Goal: Task Accomplishment & Management: Complete application form

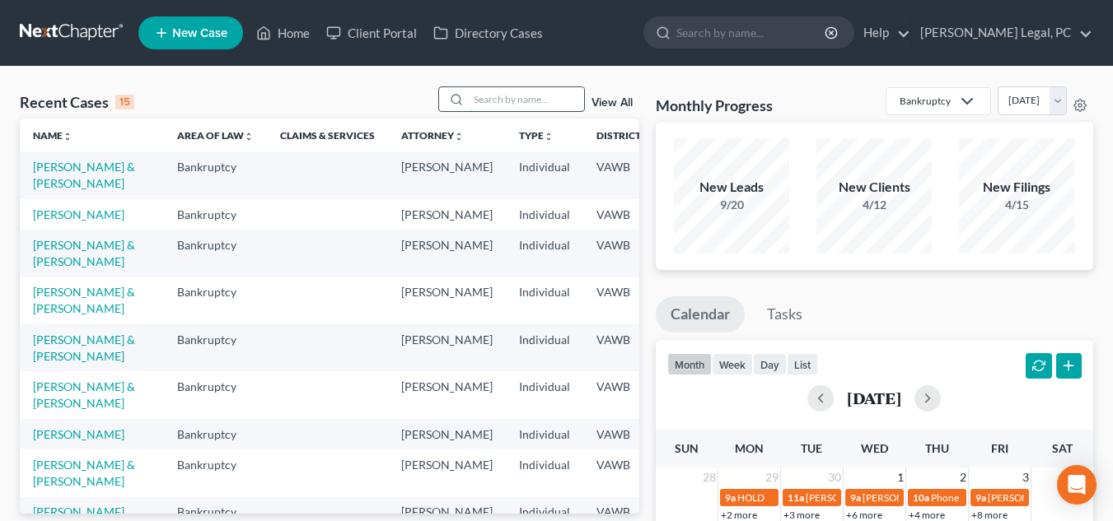
click at [521, 100] on input "search" at bounding box center [526, 99] width 115 height 24
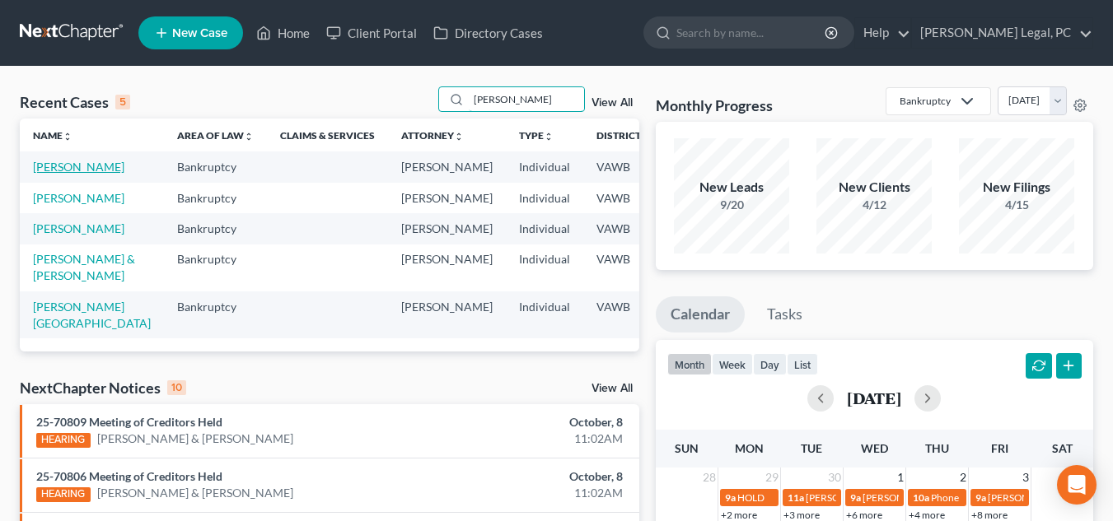
type input "[PERSON_NAME]"
click at [47, 166] on link "[PERSON_NAME]" at bounding box center [78, 167] width 91 height 14
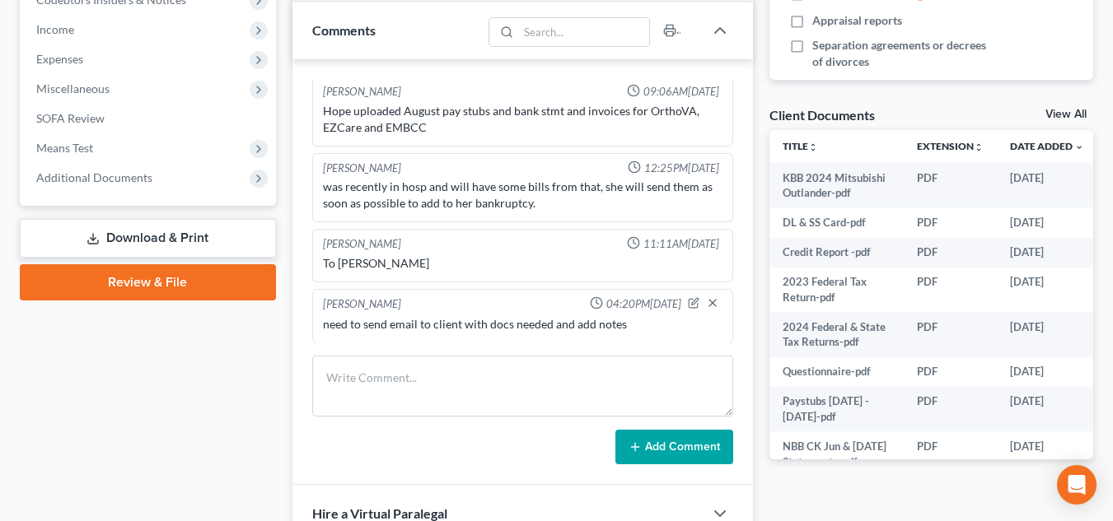
scroll to position [514, 0]
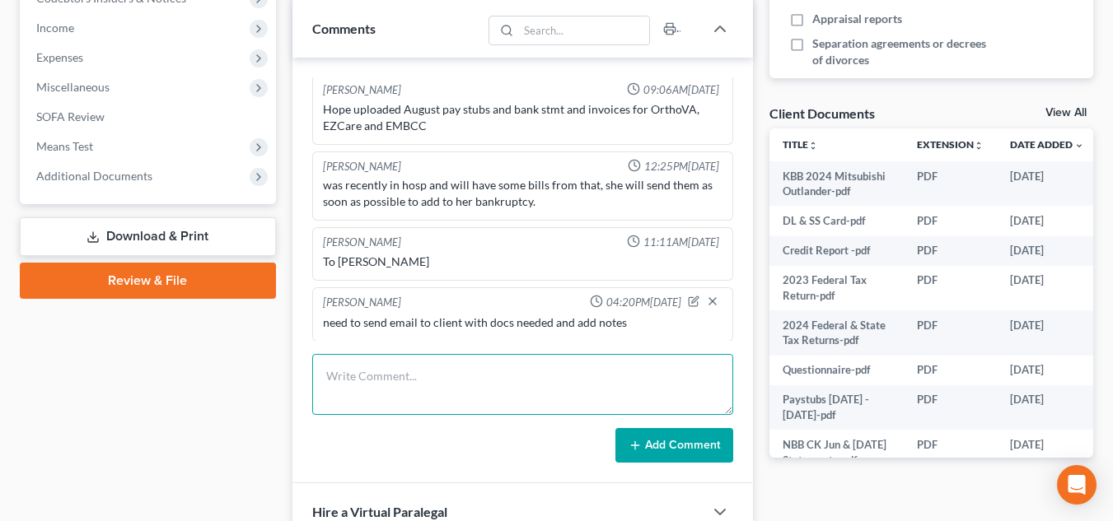
click at [509, 381] on textarea at bounding box center [522, 384] width 421 height 61
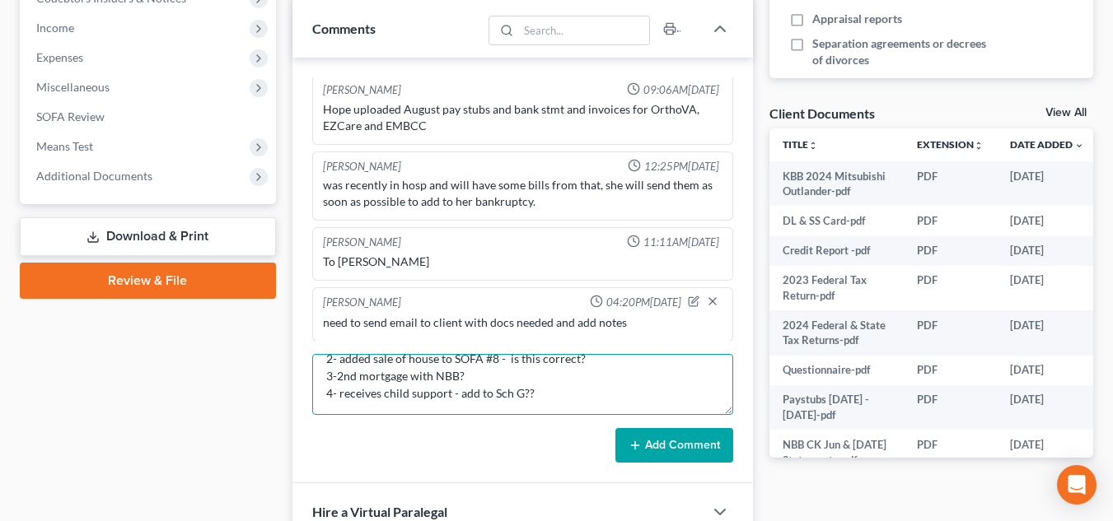
scroll to position [52, 0]
type textarea "NOTES: 1- pd. in full? Or only partial? 2- added sale of house to SOFA #8 - is …"
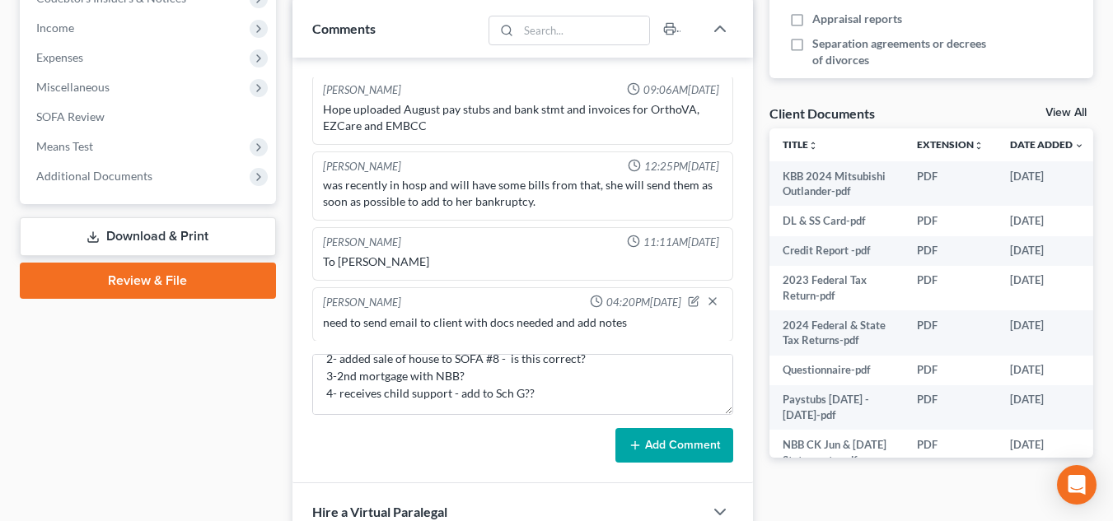
click at [675, 442] on button "Add Comment" at bounding box center [674, 445] width 118 height 35
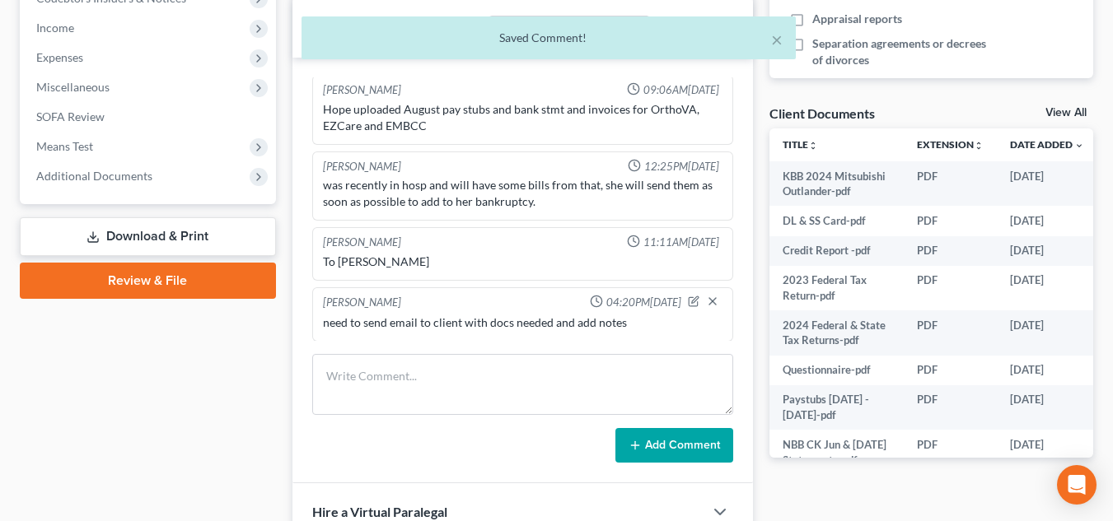
scroll to position [309, 0]
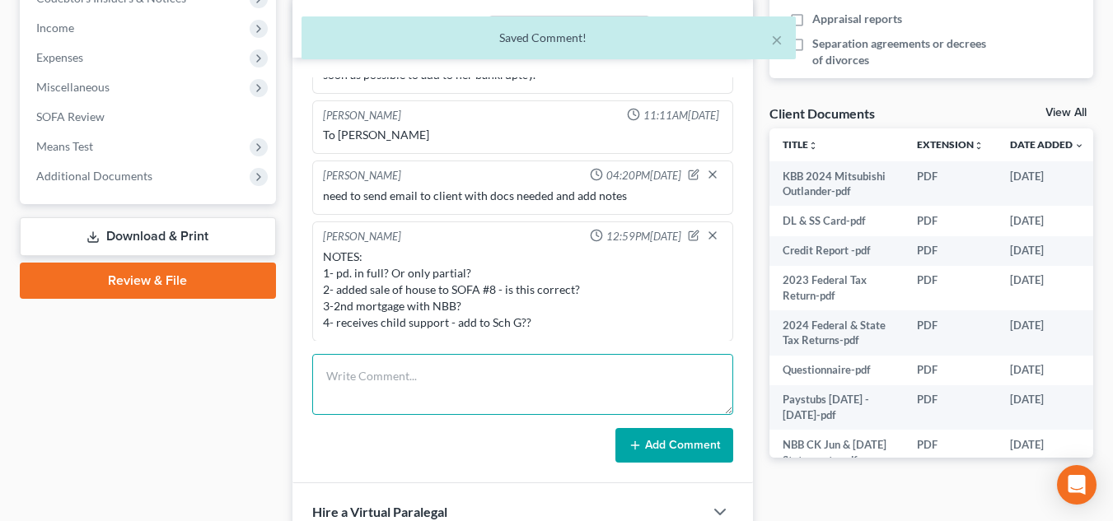
click at [453, 405] on textarea at bounding box center [522, 384] width 421 height 61
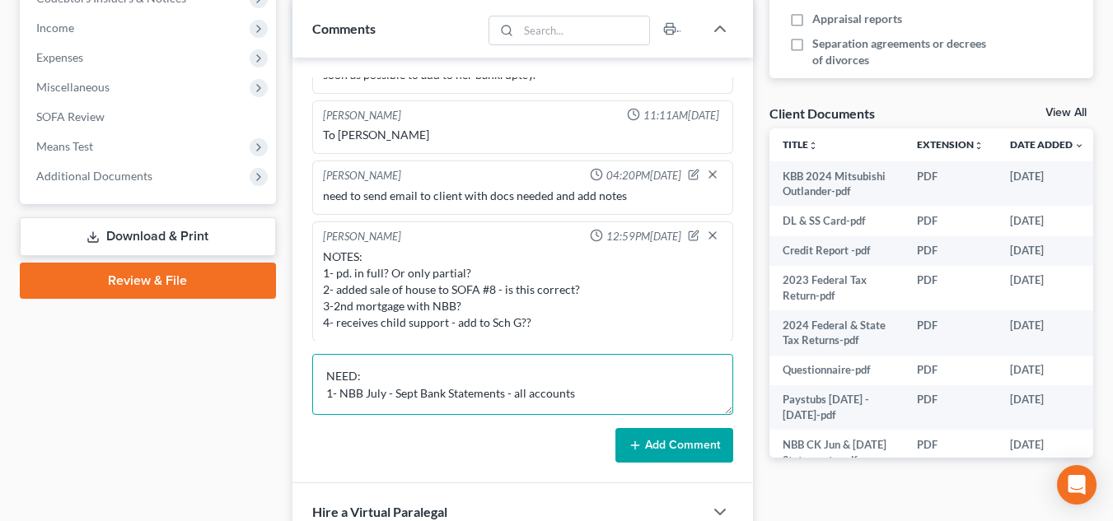
scroll to position [4, 0]
click at [448, 404] on textarea "NEED: 1- NBB July - Sept Bank Statements - all accounts 2- 2023 State TAx" at bounding box center [522, 384] width 421 height 61
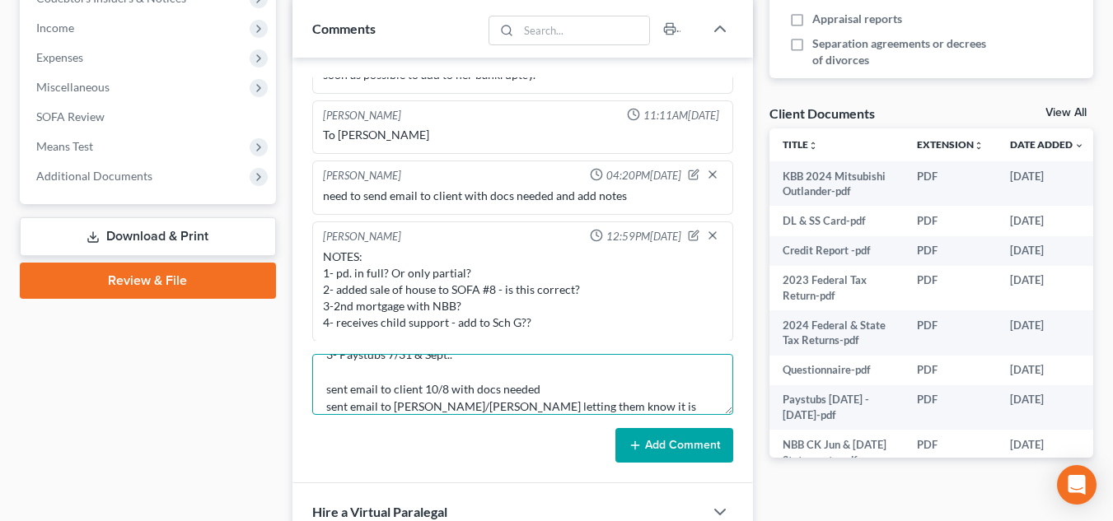
scroll to position [0, 0]
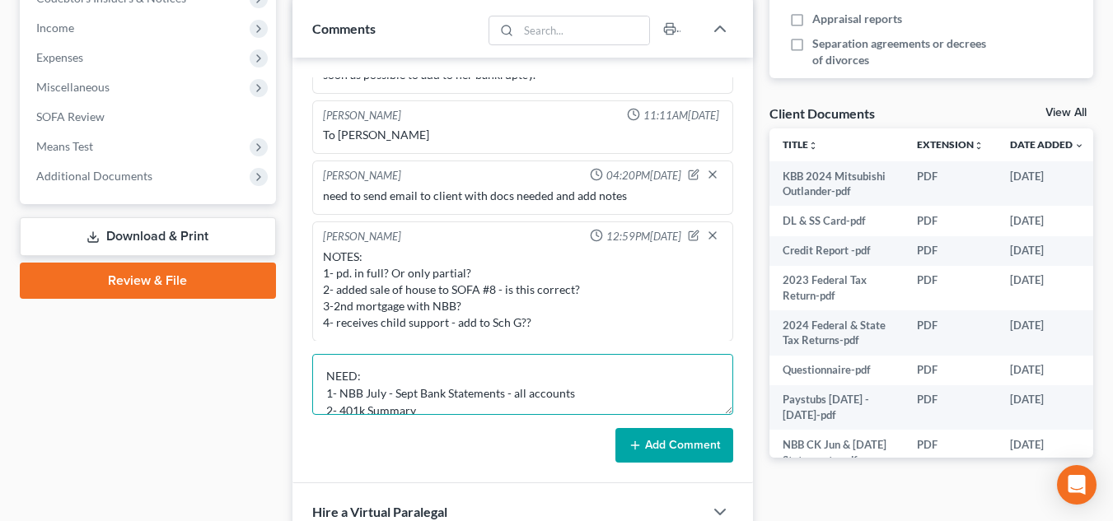
drag, startPoint x: 461, startPoint y: 362, endPoint x: 325, endPoint y: 397, distance: 140.3
click at [325, 397] on textarea "NEED: 1- NBB July - Sept Bank Statements - all accounts 2- 401k Summary 3- Pays…" at bounding box center [522, 384] width 421 height 61
type textarea "NEED: 1- NBB July - Sept Bank Statements - all accounts 2- 401k Summary 3- Pays…"
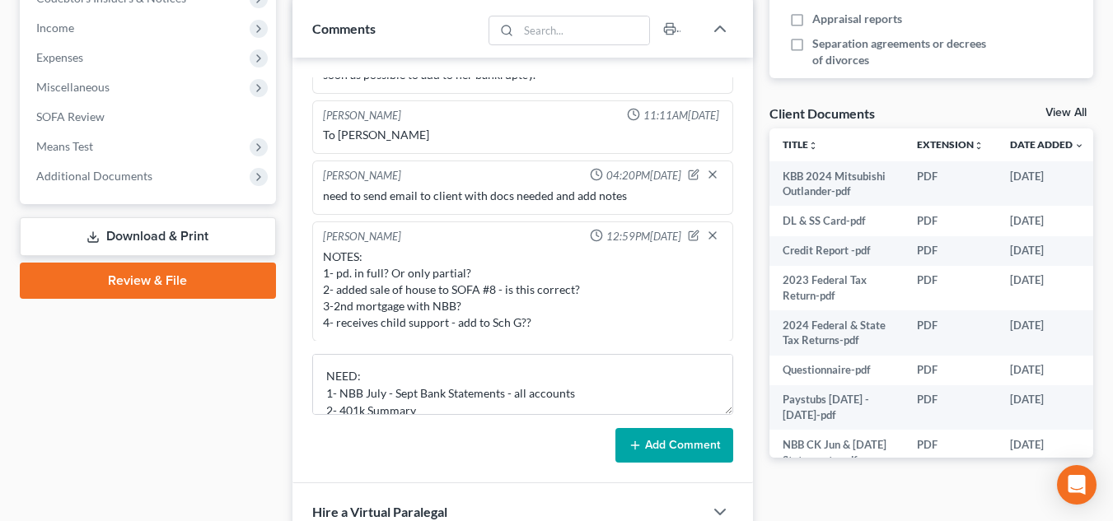
click at [664, 446] on button "Add Comment" at bounding box center [674, 445] width 118 height 35
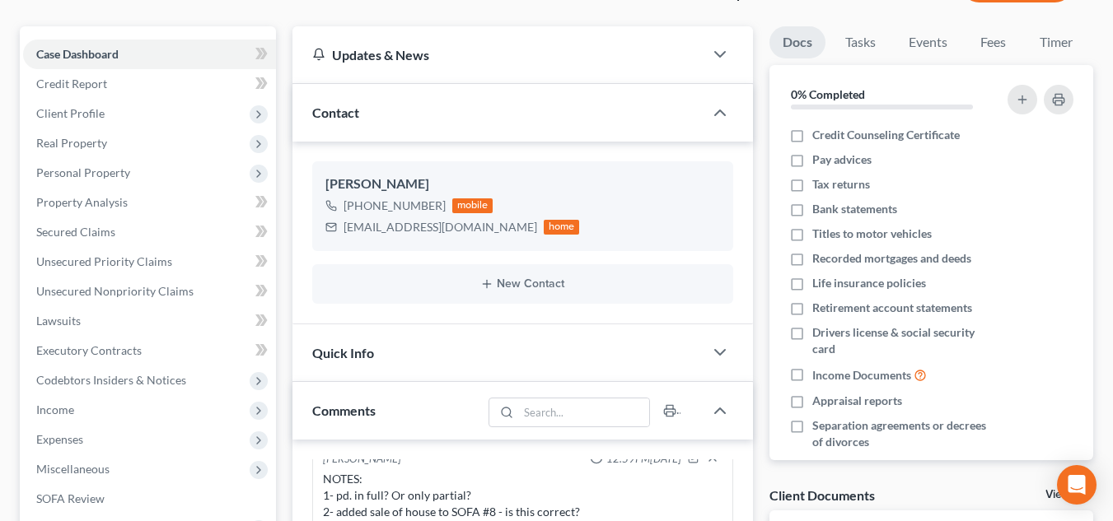
scroll to position [136, 0]
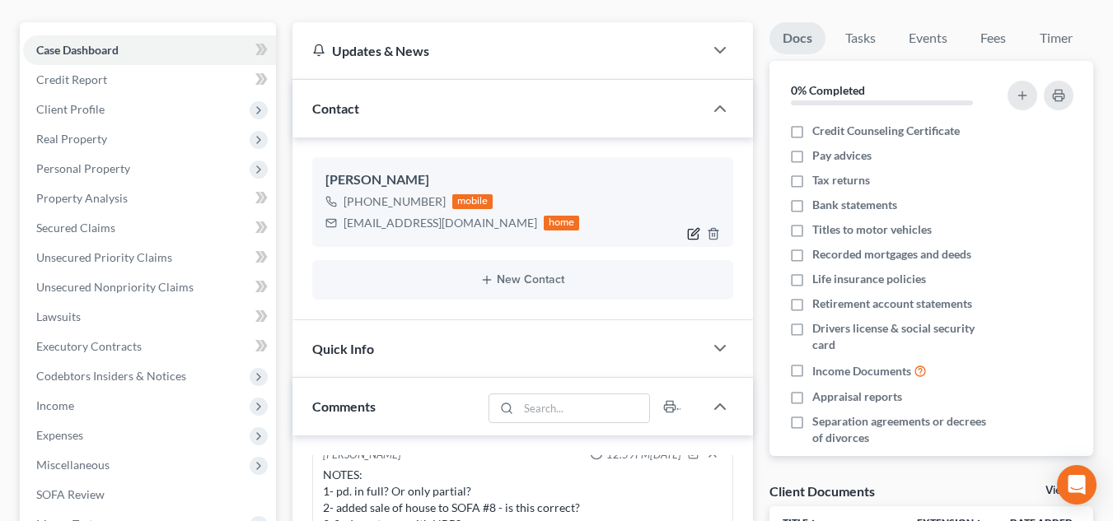
click at [694, 234] on icon "button" at bounding box center [694, 231] width 7 height 7
select select "0"
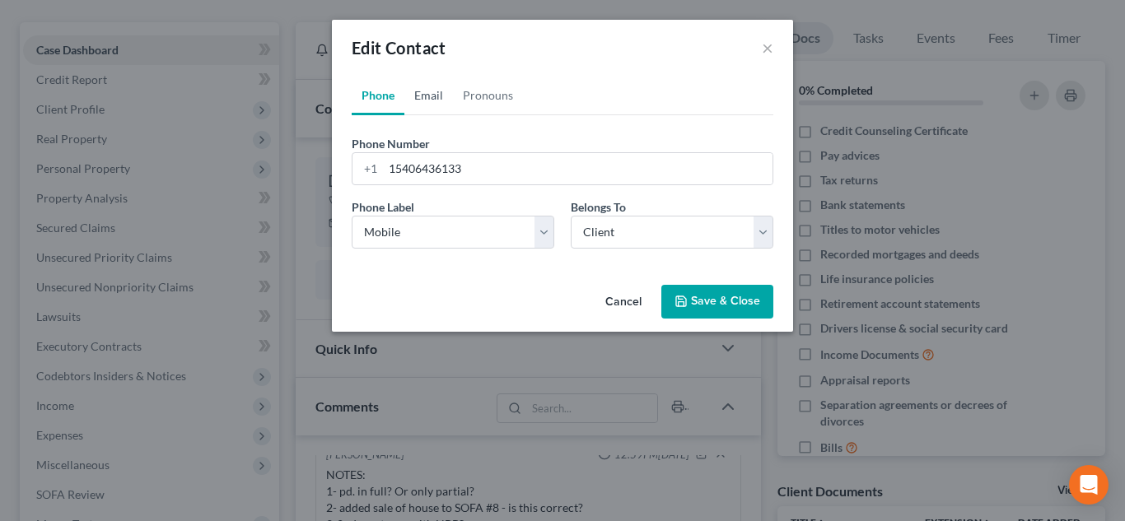
click at [423, 105] on link "Email" at bounding box center [428, 96] width 49 height 40
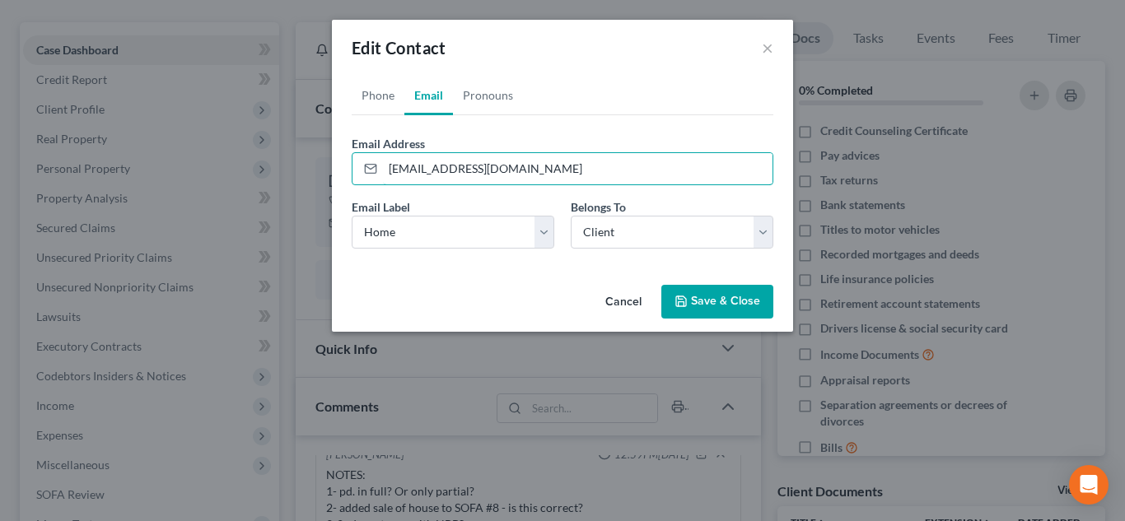
drag, startPoint x: 436, startPoint y: 166, endPoint x: 341, endPoint y: 159, distance: 95.0
click at [341, 159] on div "Phone Email Pronouns Phone Number * [PHONE_NUMBER] Ext. Phone Label * Select Mo…" at bounding box center [562, 177] width 461 height 203
click at [533, 139] on div "Email Address [EMAIL_ADDRESS][DOMAIN_NAME]" at bounding box center [563, 160] width 422 height 50
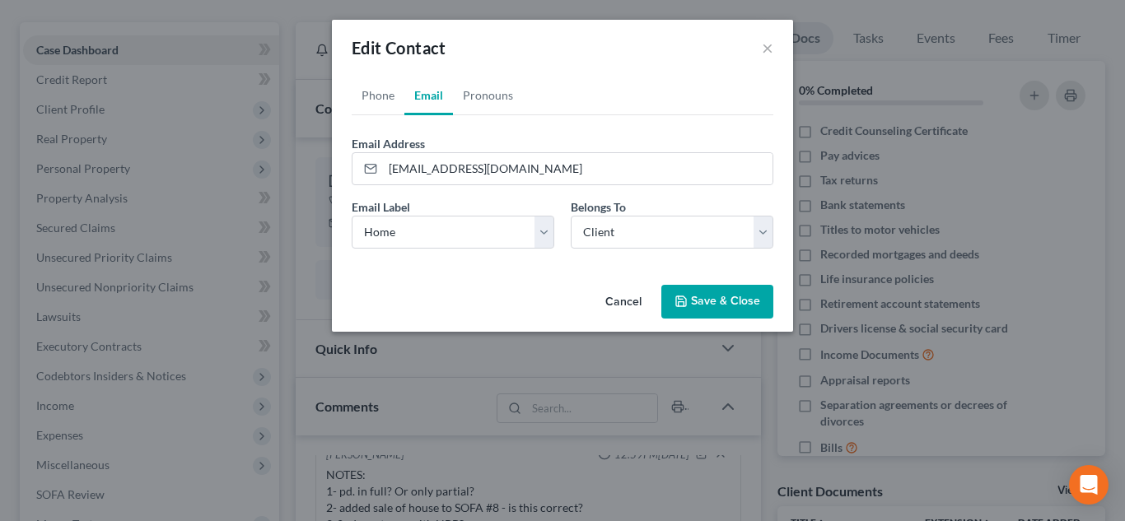
click at [712, 300] on button "Save & Close" at bounding box center [717, 302] width 112 height 35
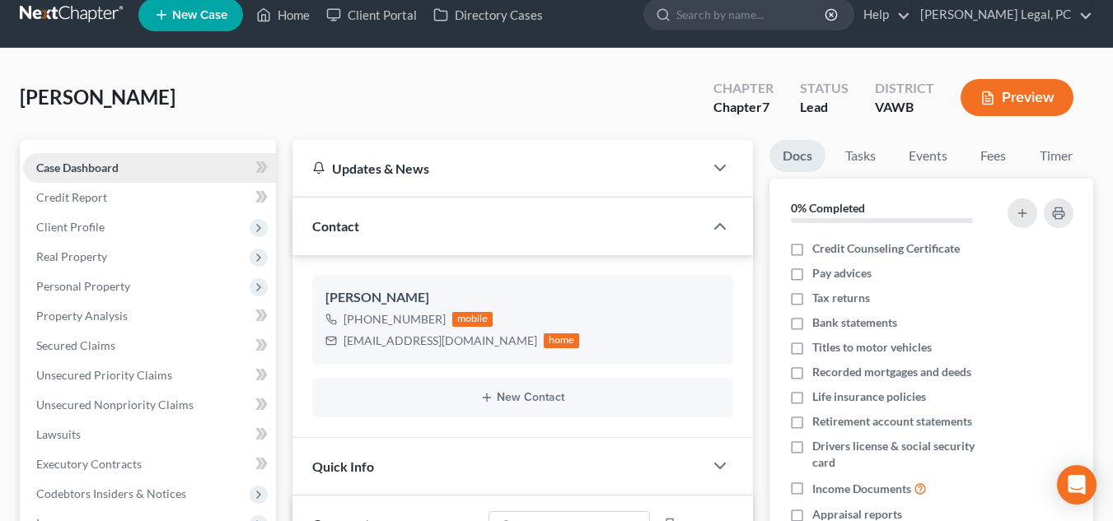
scroll to position [0, 0]
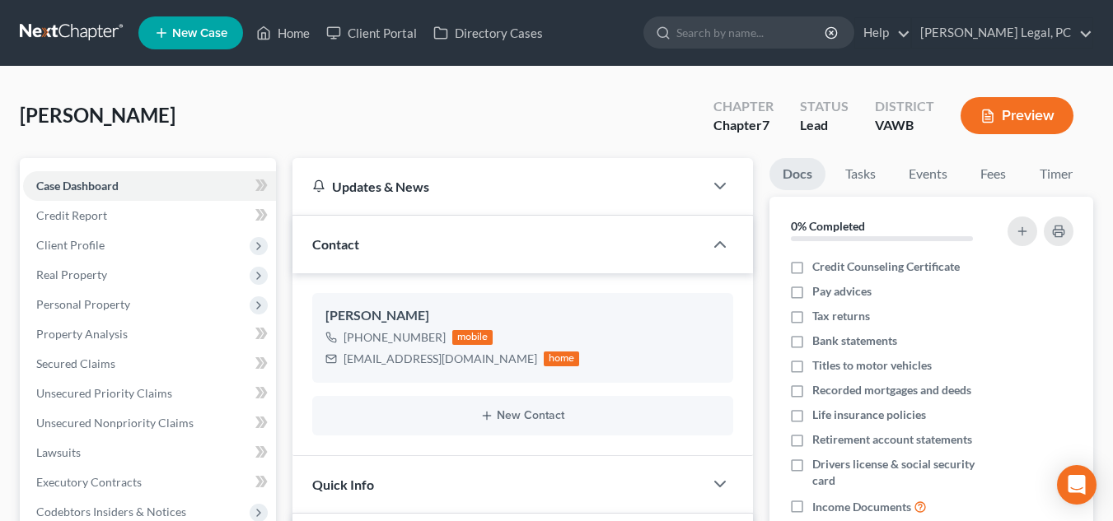
click at [91, 35] on link at bounding box center [72, 33] width 105 height 30
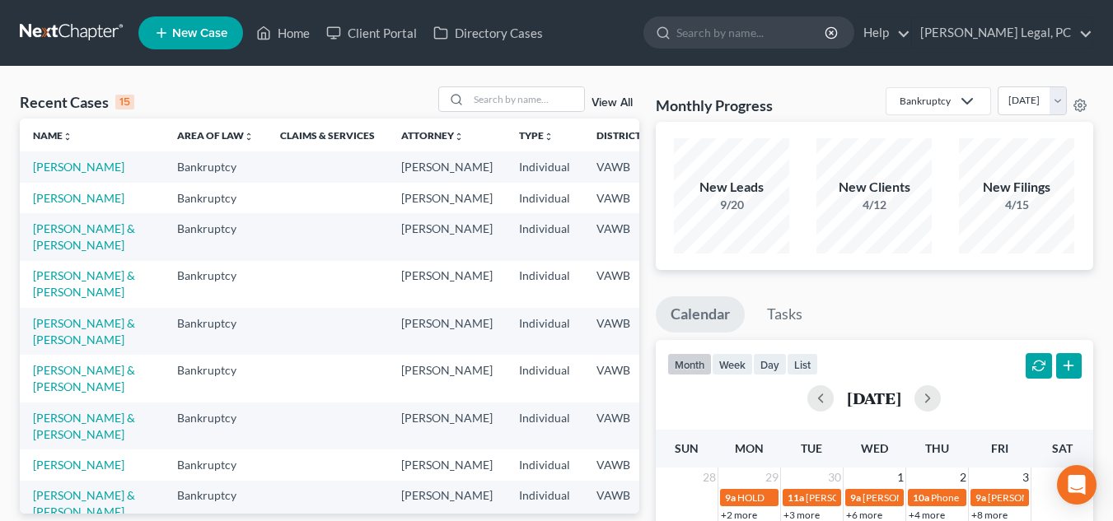
click at [508, 118] on div "Recent Cases 15 View All" at bounding box center [329, 102] width 619 height 32
click at [518, 112] on div at bounding box center [511, 99] width 147 height 26
click at [518, 104] on input "search" at bounding box center [526, 99] width 115 height 24
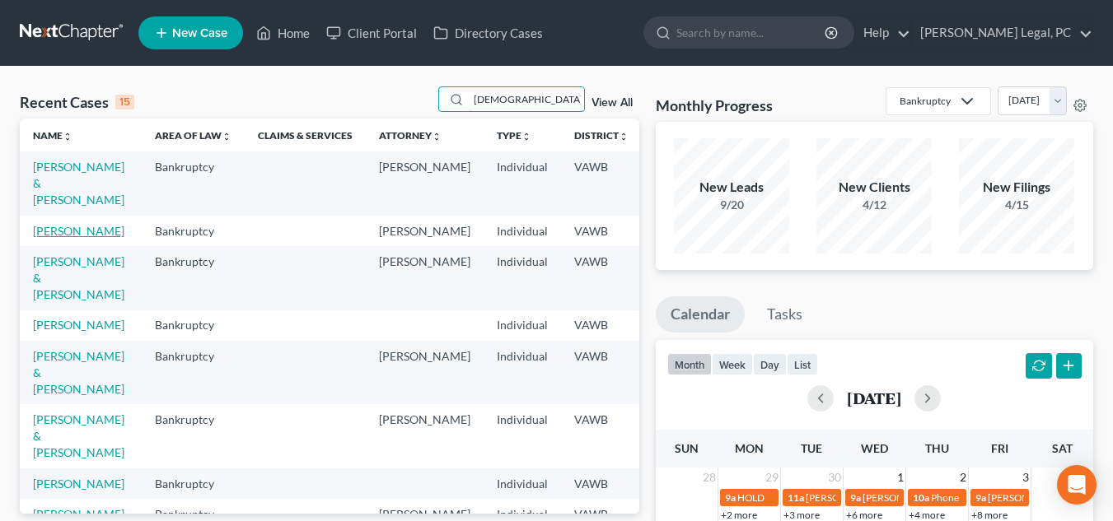
type input "christ"
click at [44, 232] on link "Miller, Christy" at bounding box center [78, 231] width 91 height 14
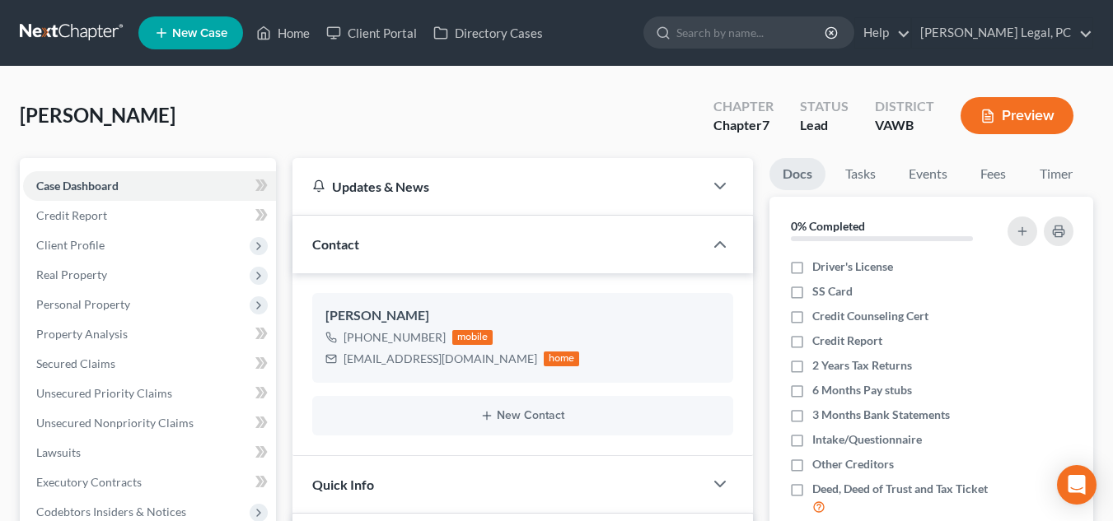
scroll to position [1213, 0]
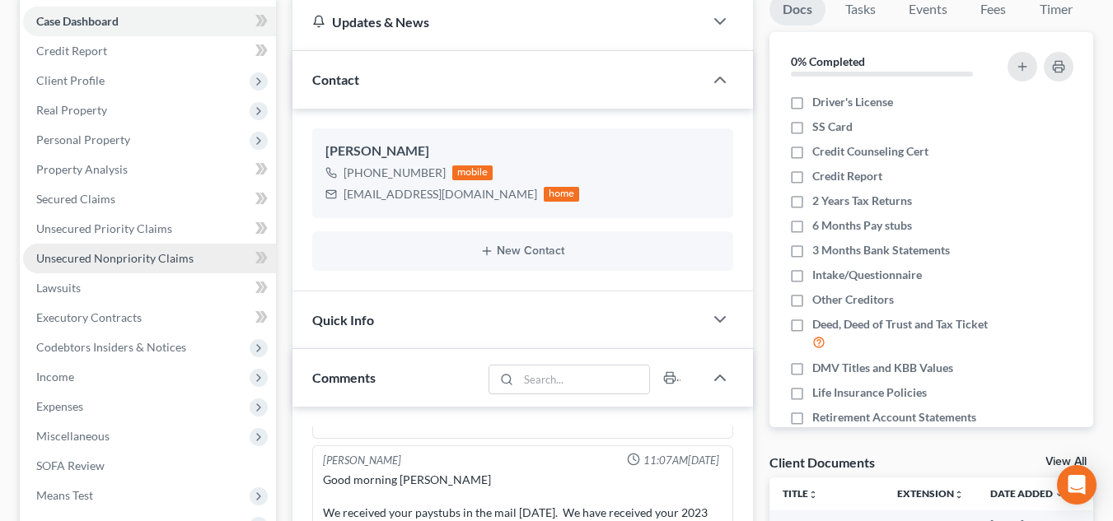
click at [133, 257] on span "Unsecured Nonpriority Claims" at bounding box center [114, 258] width 157 height 14
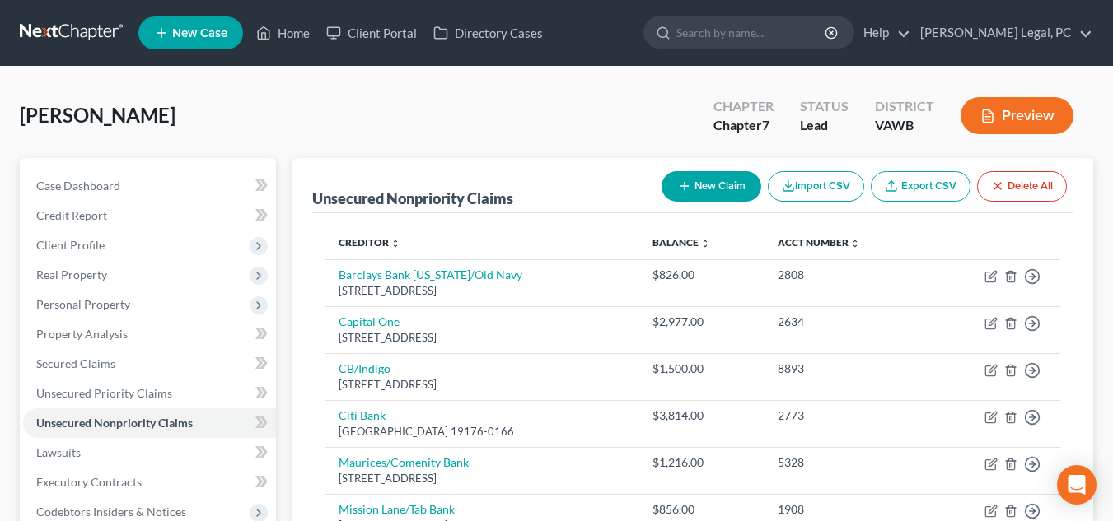
click at [689, 192] on button "New Claim" at bounding box center [711, 186] width 100 height 30
select select "0"
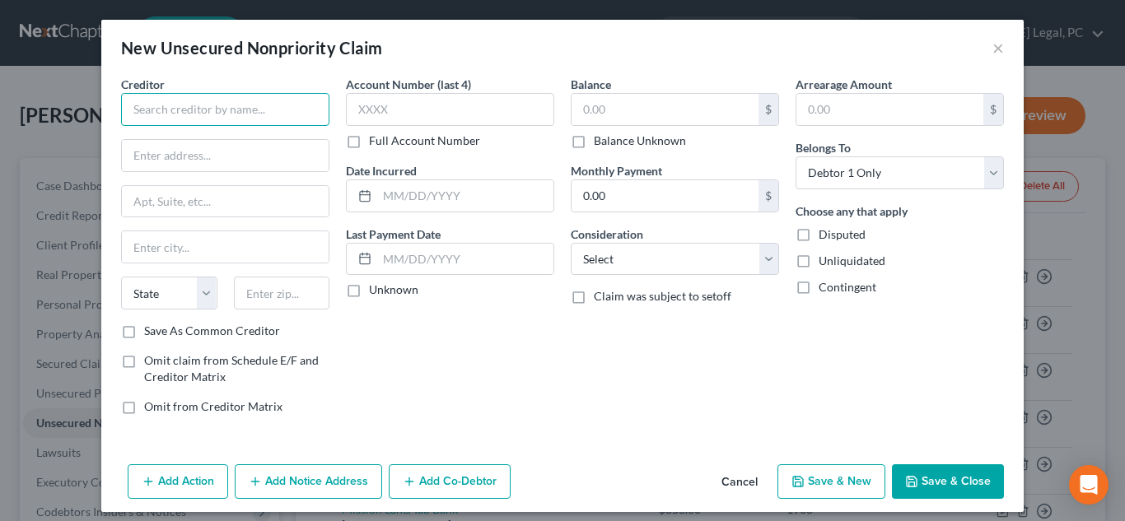
click at [306, 124] on input "text" at bounding box center [225, 109] width 208 height 33
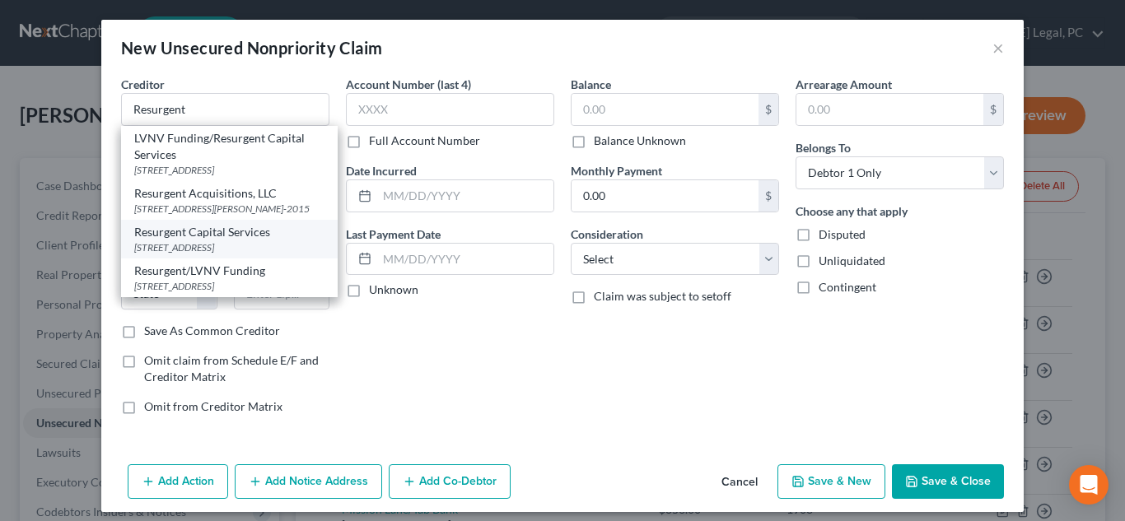
click at [250, 241] on div "Resurgent Capital Services" at bounding box center [229, 232] width 190 height 16
type input "Resurgent Capital Services"
type input "PO Box 10587"
type input "Greenville"
select select "42"
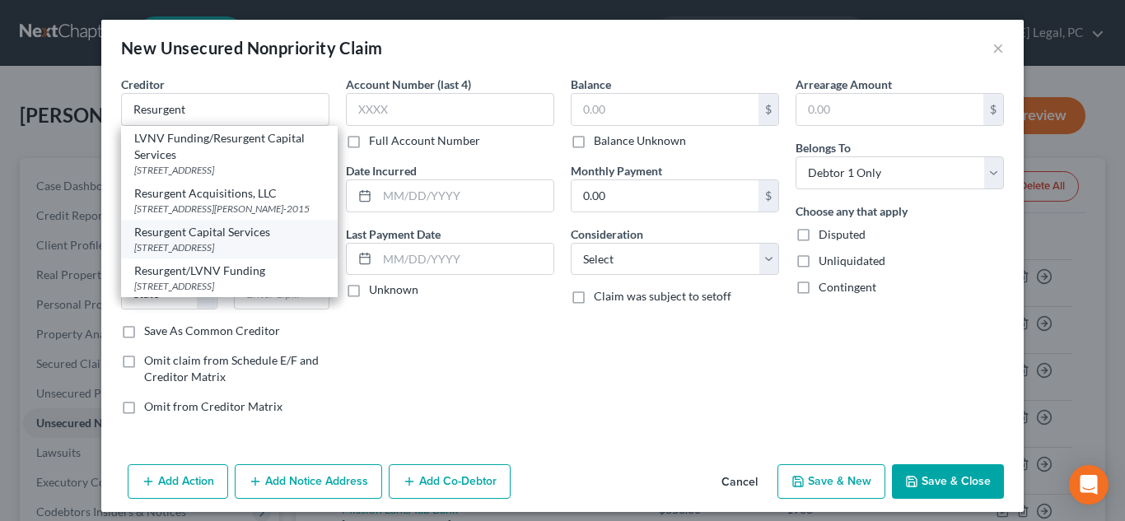
type input "29603"
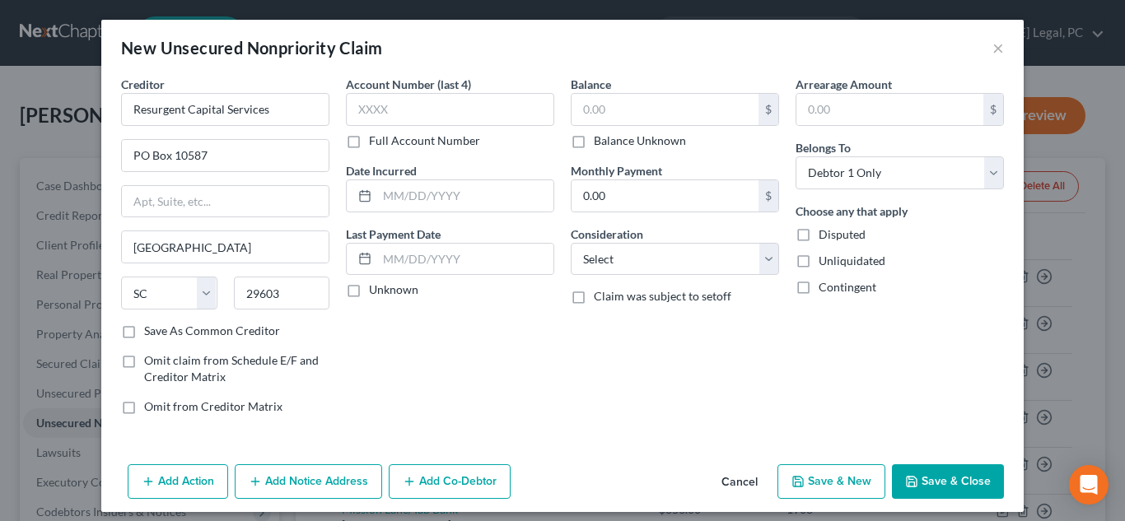
click at [765, 481] on button "Cancel" at bounding box center [739, 482] width 63 height 33
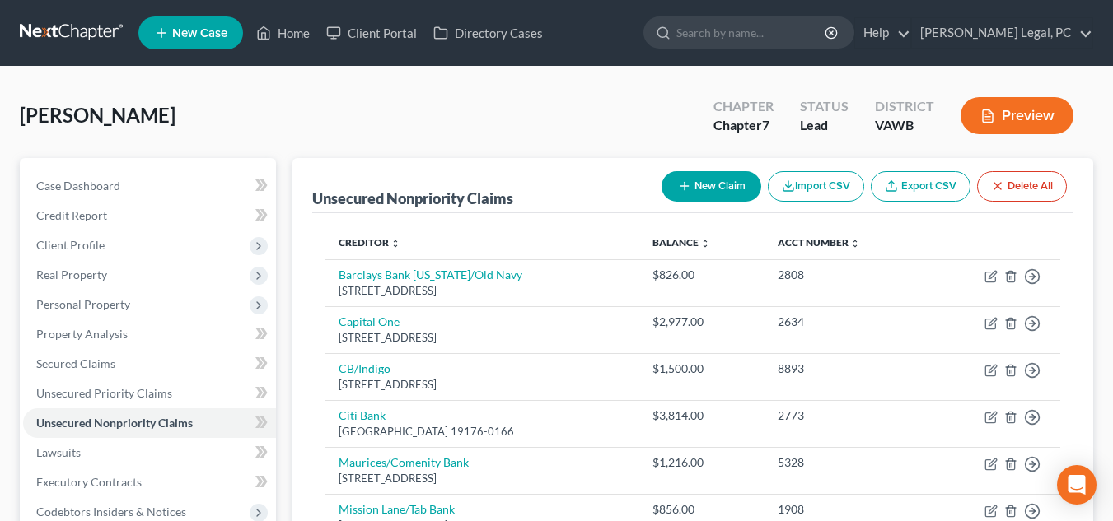
click at [976, 223] on div "Creditor expand_more expand_less unfold_more Balance expand_more expand_less un…" at bounding box center [692, 455] width 761 height 485
click at [698, 183] on button "New Claim" at bounding box center [711, 186] width 100 height 30
select select "0"
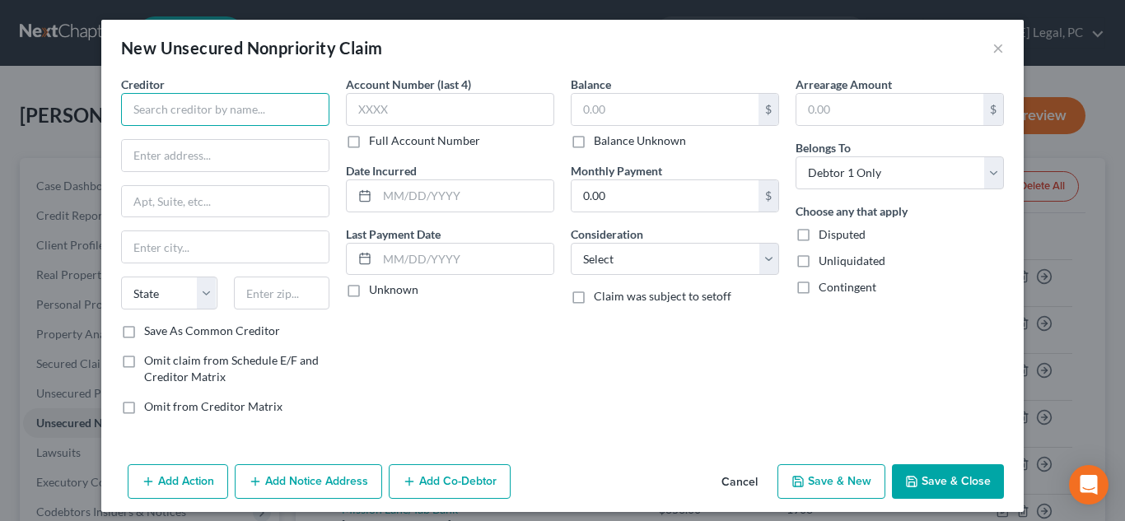
click at [306, 115] on input "text" at bounding box center [225, 109] width 208 height 33
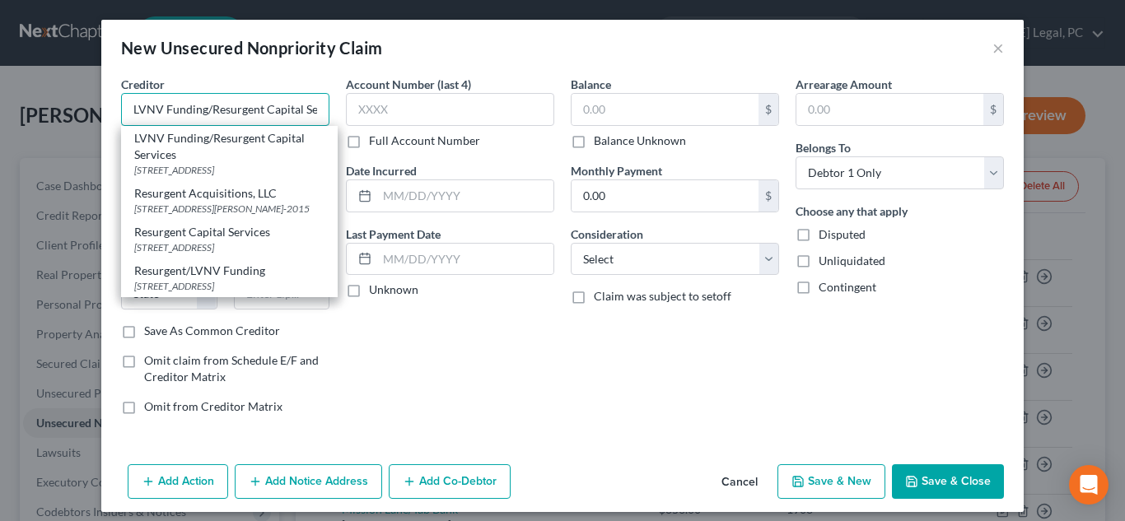
type input "LVNV Funding/Resurgent Capital Services"
type input "55 Beattle Place"
type input "Ste 110"
type input "Greenville"
select select "42"
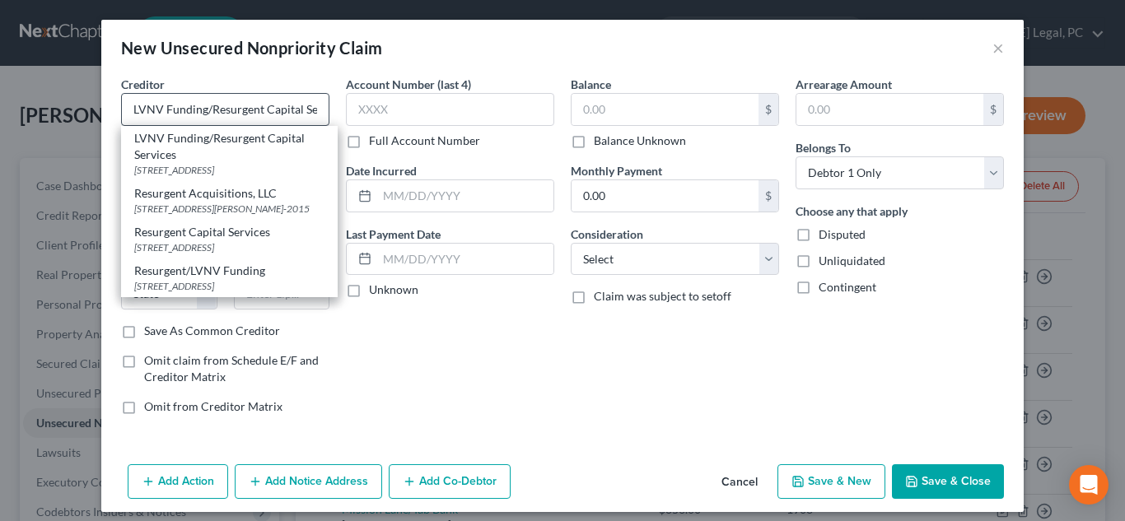
type input "29601"
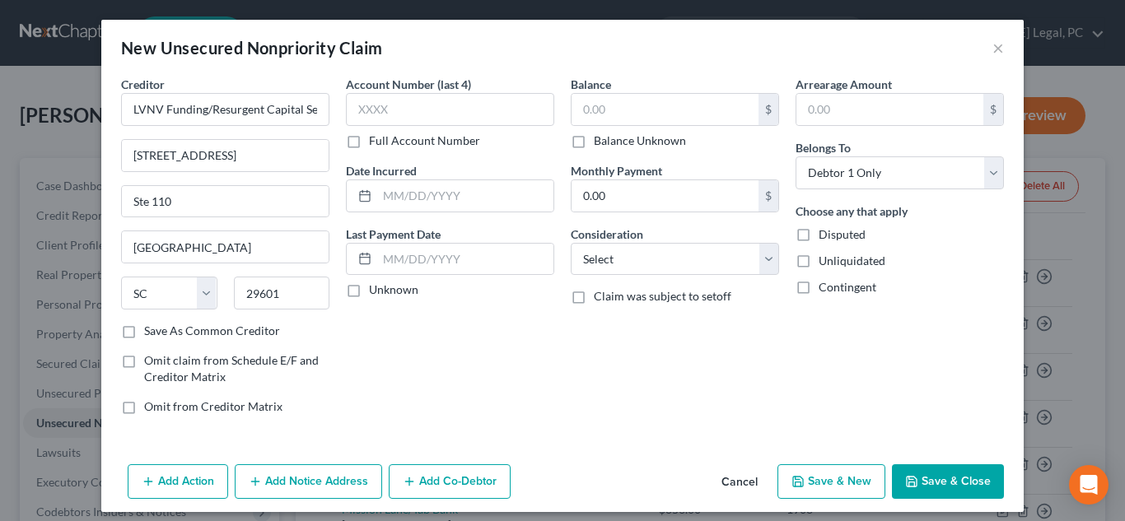
click at [578, 22] on div "New Unsecured Nonpriority Claim ×" at bounding box center [562, 48] width 923 height 56
click at [628, 115] on input "text" at bounding box center [665, 109] width 187 height 31
type input "1,801.17"
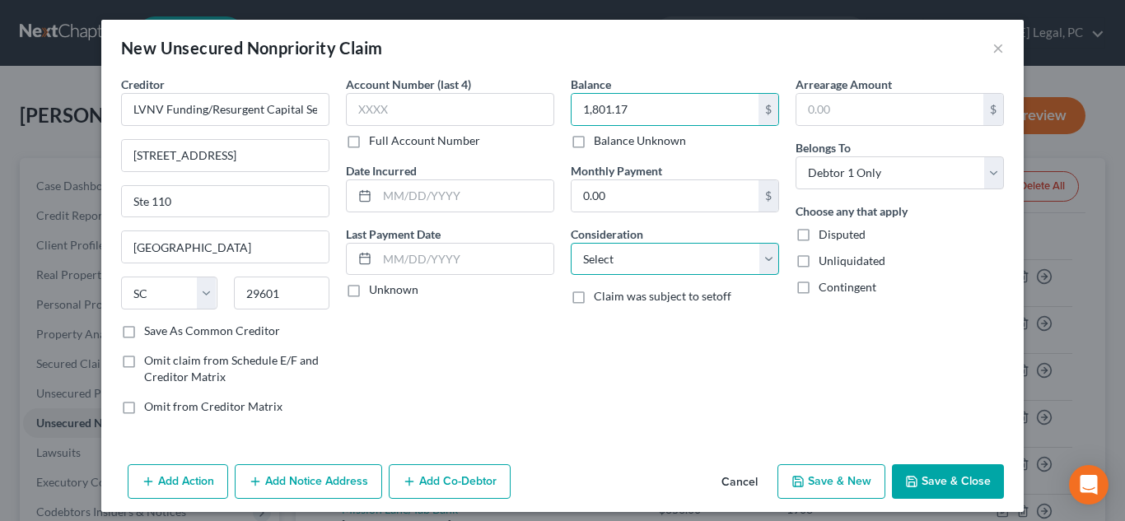
click at [615, 251] on select "Select Cable / Satellite Services Collection Agency Credit Card Debt Debt Couns…" at bounding box center [675, 259] width 208 height 33
select select "1"
click at [571, 243] on select "Select Cable / Satellite Services Collection Agency Credit Card Debt Debt Couns…" at bounding box center [675, 259] width 208 height 33
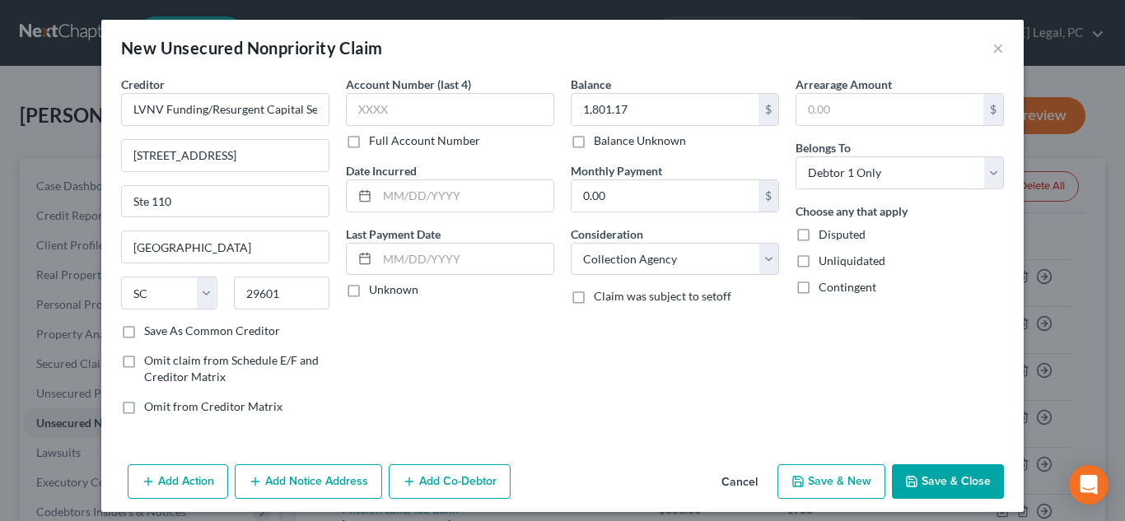
click at [989, 279] on div "Contingent" at bounding box center [900, 287] width 208 height 16
click at [537, 99] on input "text" at bounding box center [450, 109] width 208 height 33
type input "8381"
click at [923, 491] on button "Save & Close" at bounding box center [948, 482] width 112 height 35
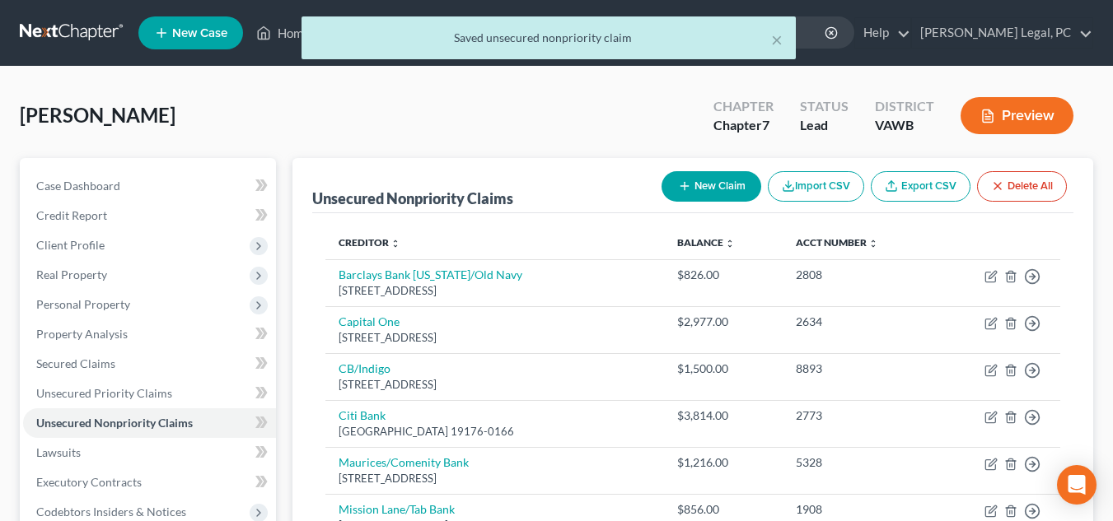
click at [686, 195] on button "New Claim" at bounding box center [711, 186] width 100 height 30
select select "0"
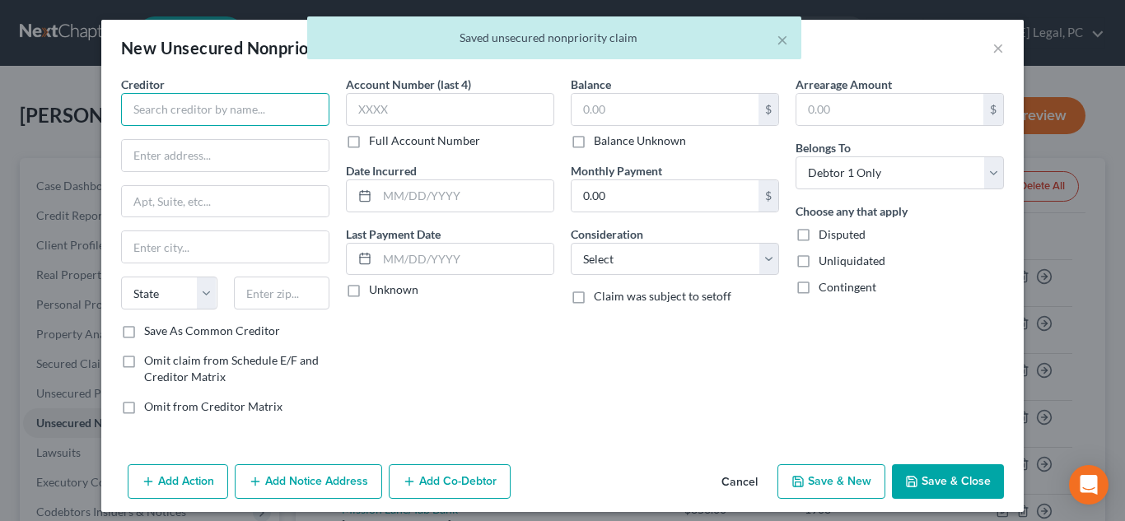
click at [286, 97] on input "text" at bounding box center [225, 109] width 208 height 33
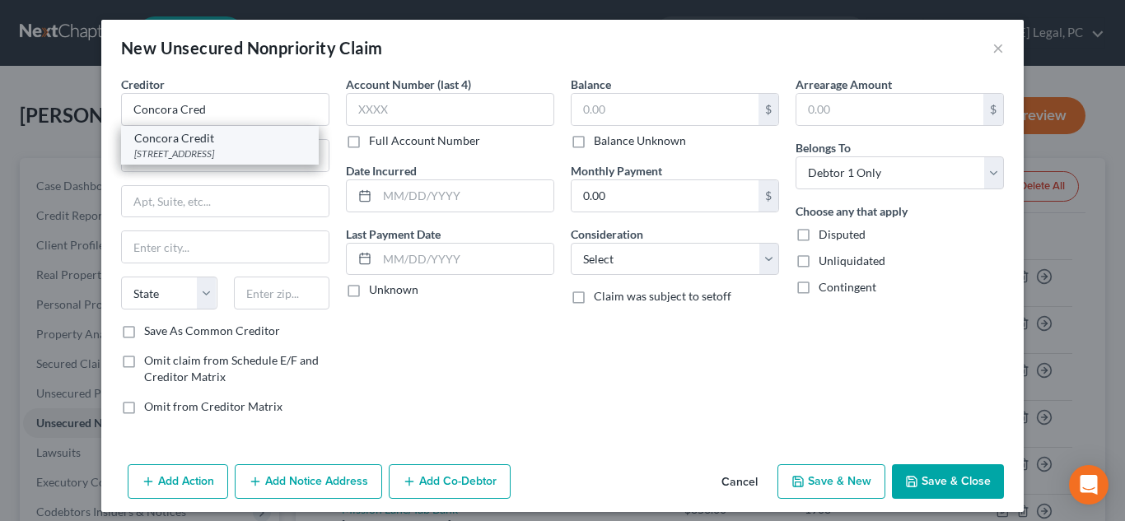
click at [219, 162] on div "Concora Credit PO Box 96541, Charlotte, NC 28296" at bounding box center [220, 145] width 198 height 39
type input "Concora Credit"
type input "PO Box 96541"
type input "Charlotte"
select select "28"
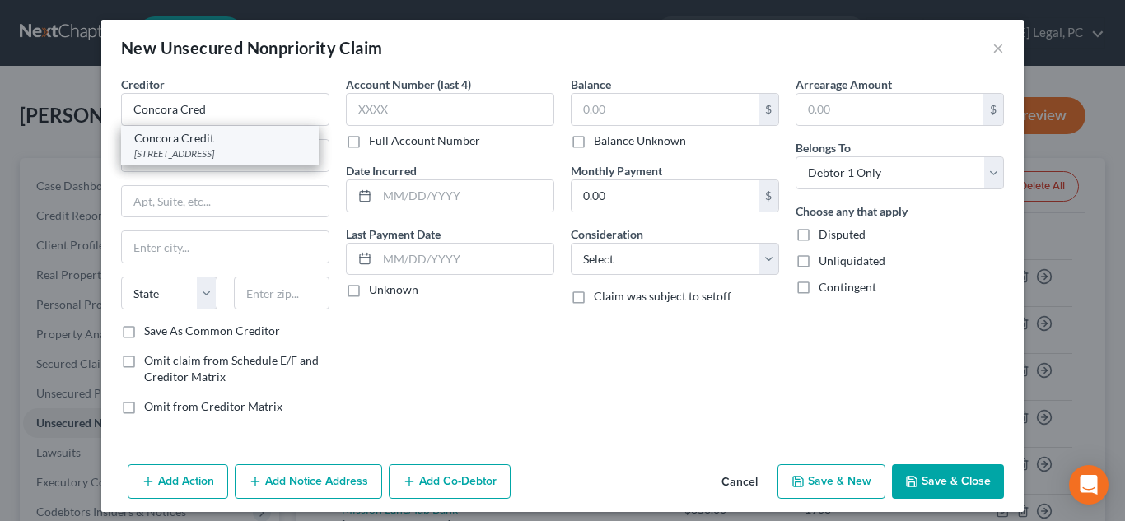
type input "28296"
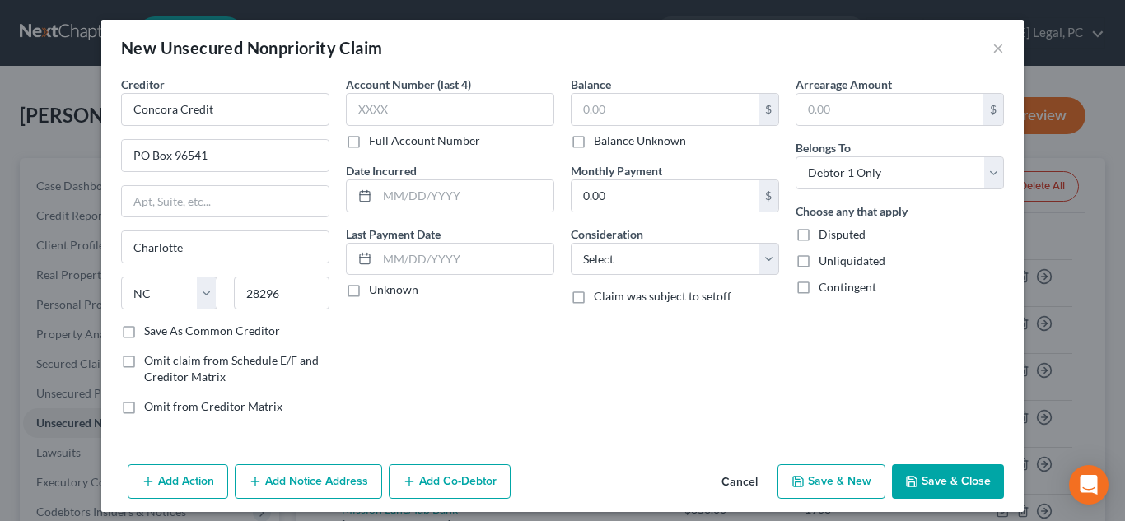
click at [747, 479] on button "Cancel" at bounding box center [739, 482] width 63 height 33
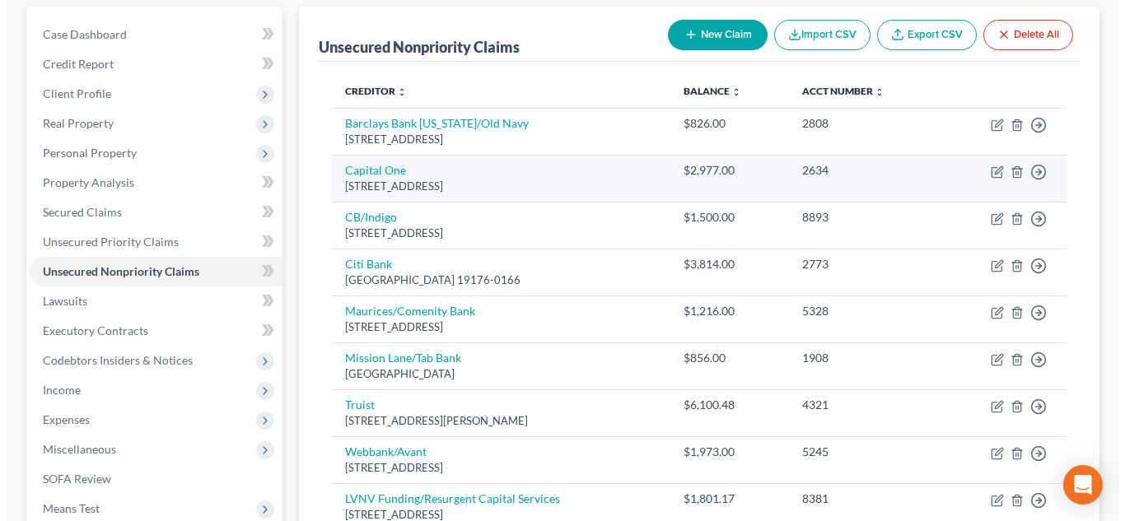
scroll to position [354, 0]
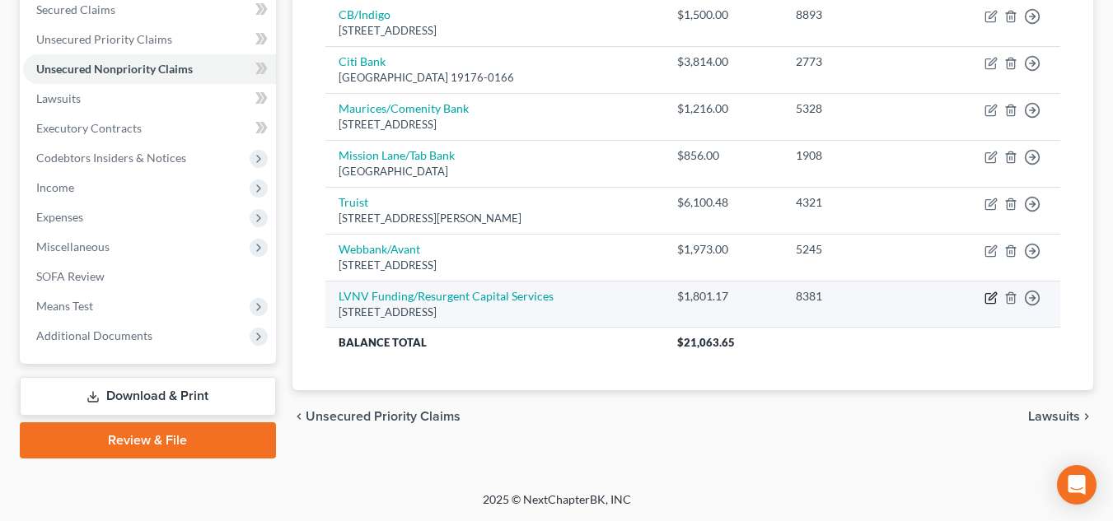
click at [991, 301] on icon "button" at bounding box center [990, 298] width 13 height 13
select select "42"
select select "1"
select select "0"
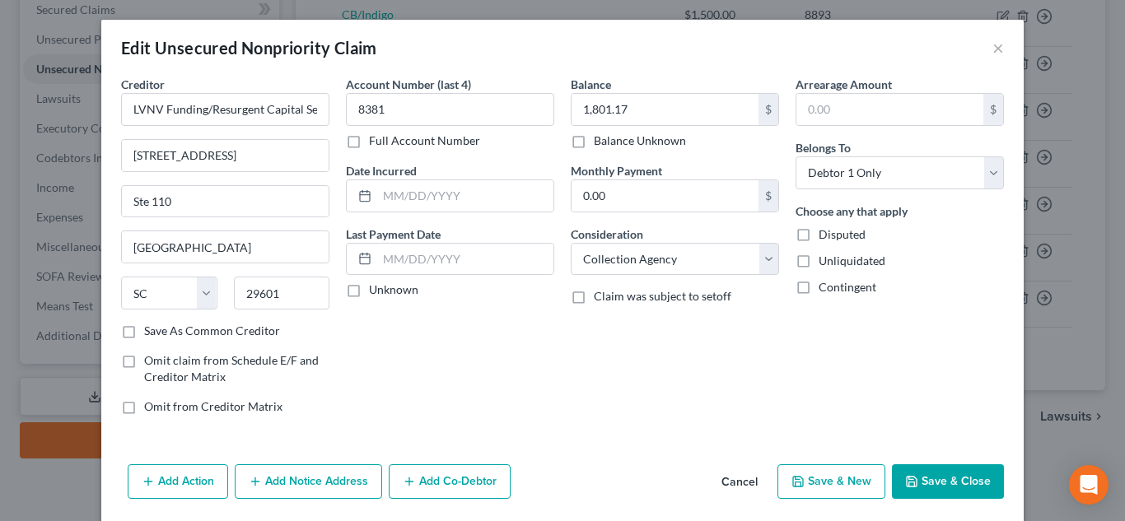
click at [272, 489] on button "Add Notice Address" at bounding box center [308, 482] width 147 height 35
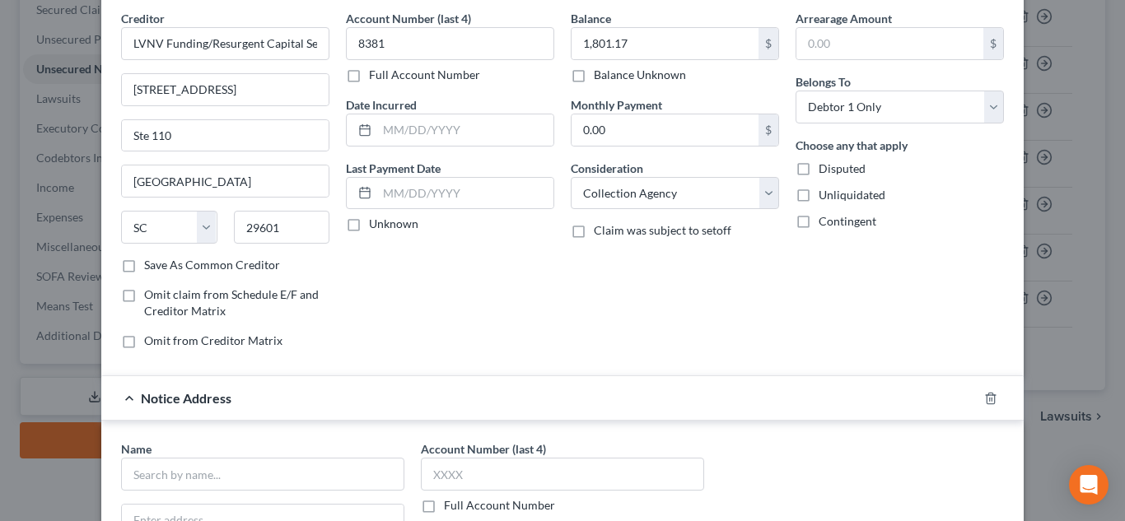
scroll to position [330, 0]
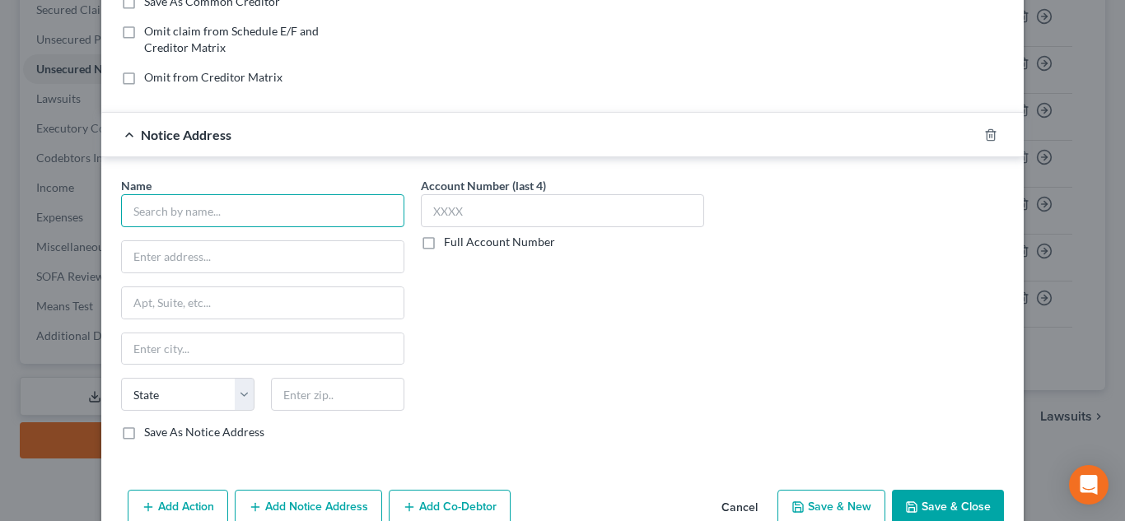
click at [270, 215] on input "text" at bounding box center [262, 210] width 283 height 33
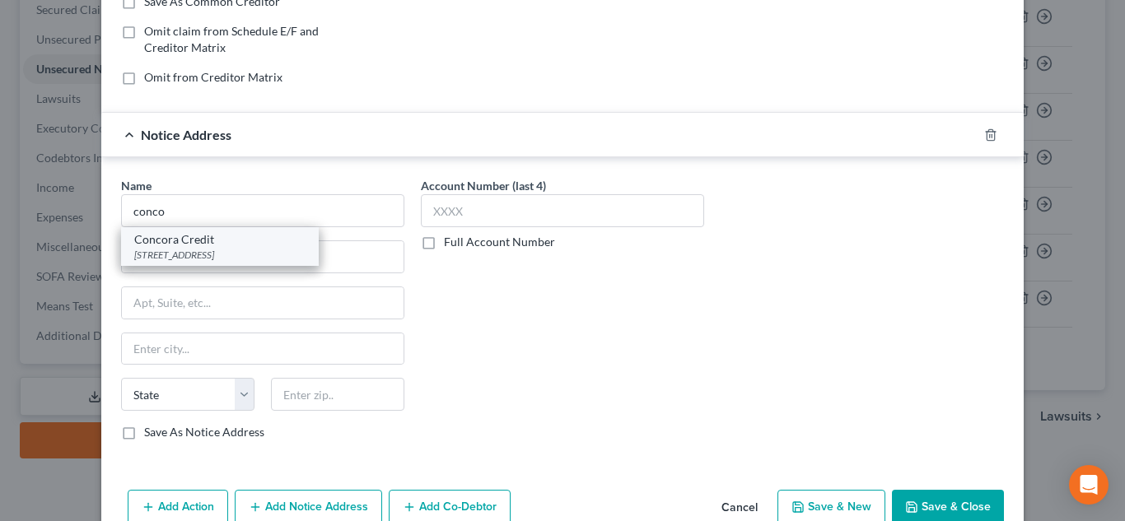
click at [228, 255] on div "PO Box 96541, Charlotte, NC 28296" at bounding box center [219, 255] width 171 height 14
type input "Concora Credit"
type input "PO Box 96541"
type input "Charlotte"
select select "28"
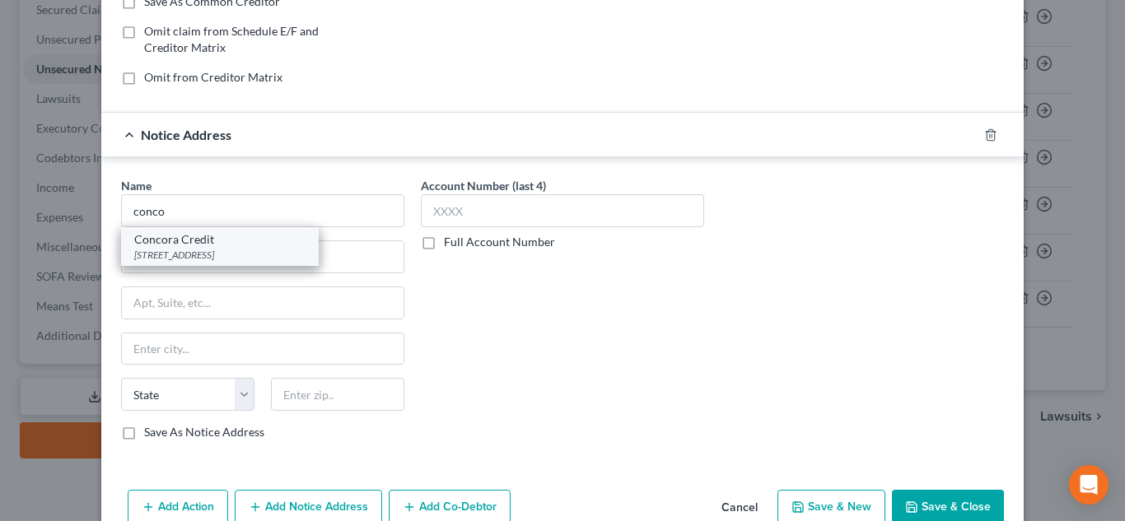
type input "28296"
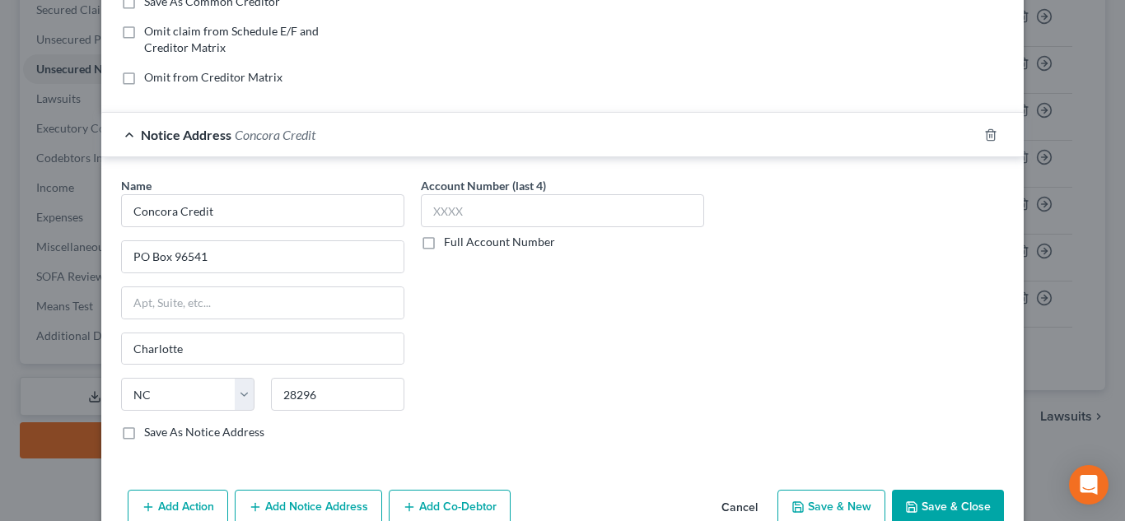
click at [909, 503] on icon "button" at bounding box center [911, 507] width 13 height 13
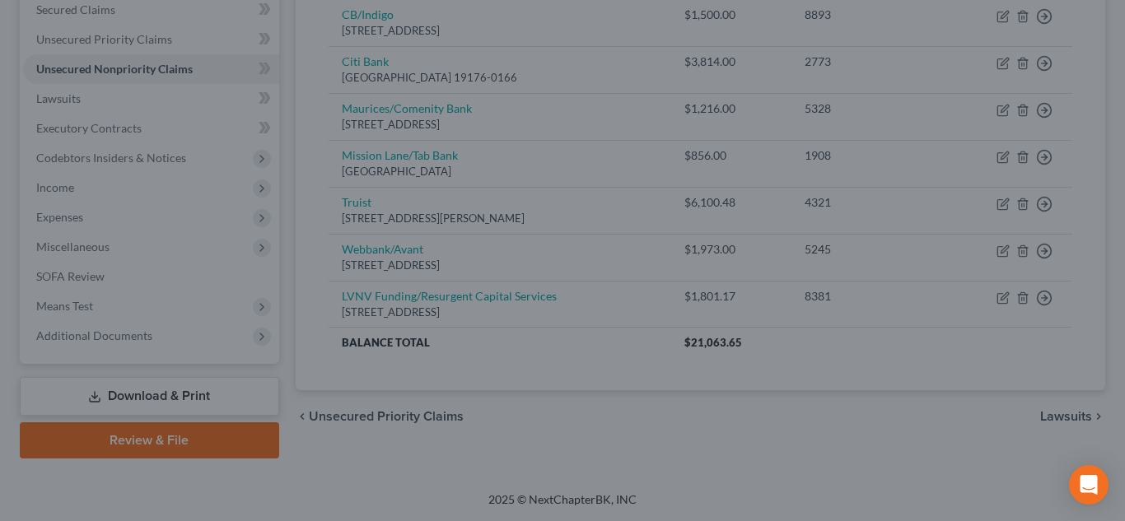
type input "0"
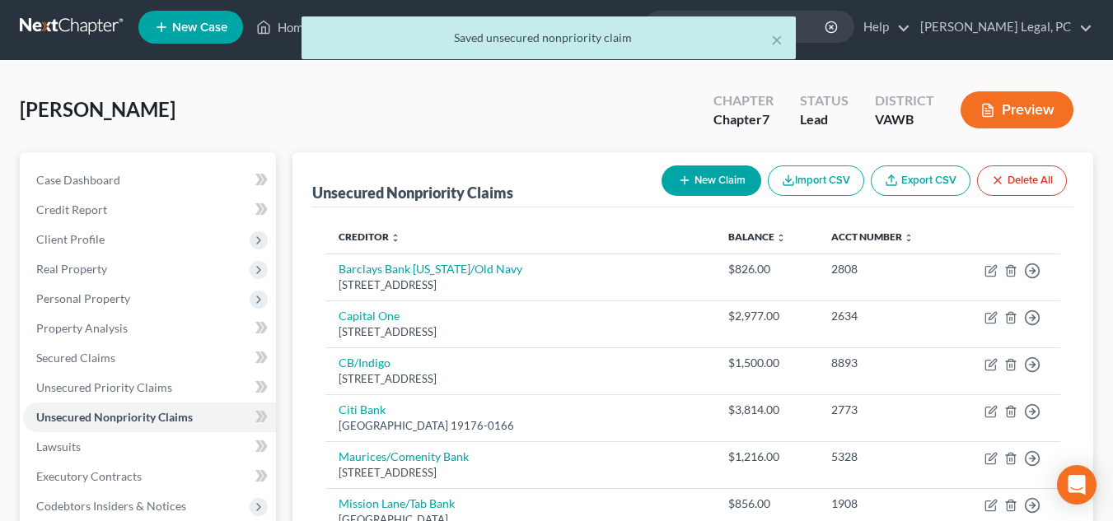
scroll to position [0, 0]
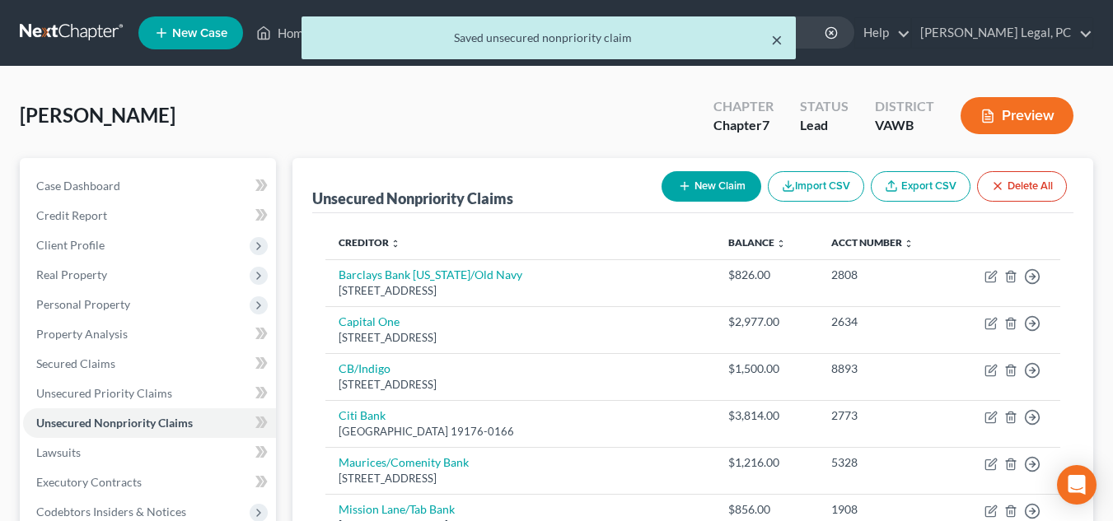
click at [773, 44] on button "×" at bounding box center [777, 40] width 12 height 20
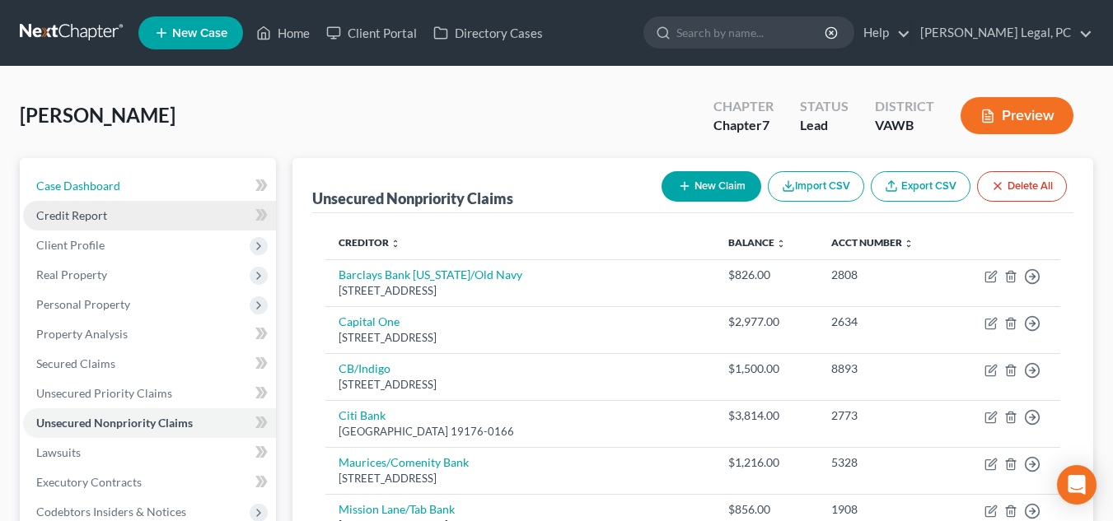
drag, startPoint x: 100, startPoint y: 171, endPoint x: 203, endPoint y: 227, distance: 117.2
click at [100, 171] on link "Case Dashboard" at bounding box center [149, 186] width 253 height 30
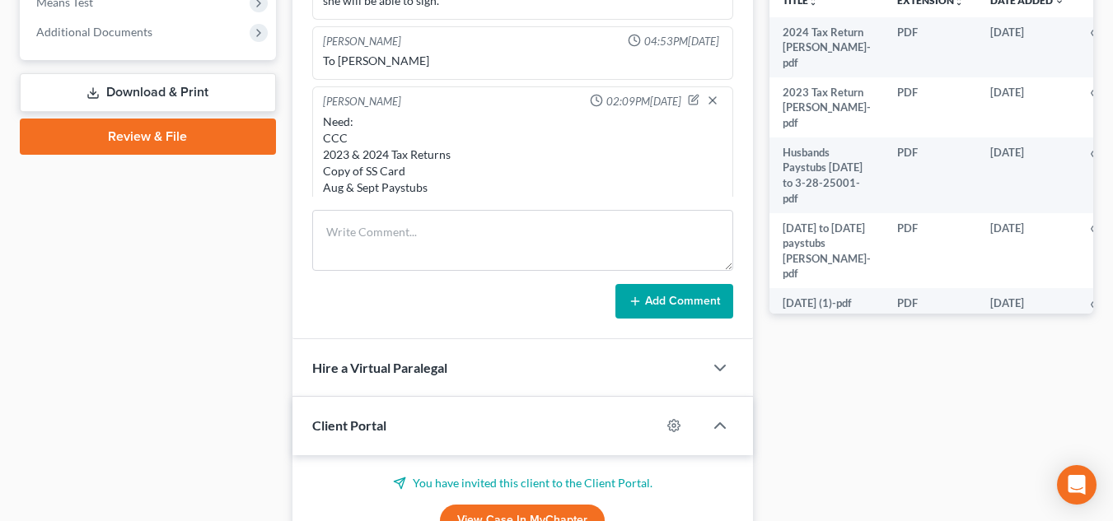
scroll to position [1213, 0]
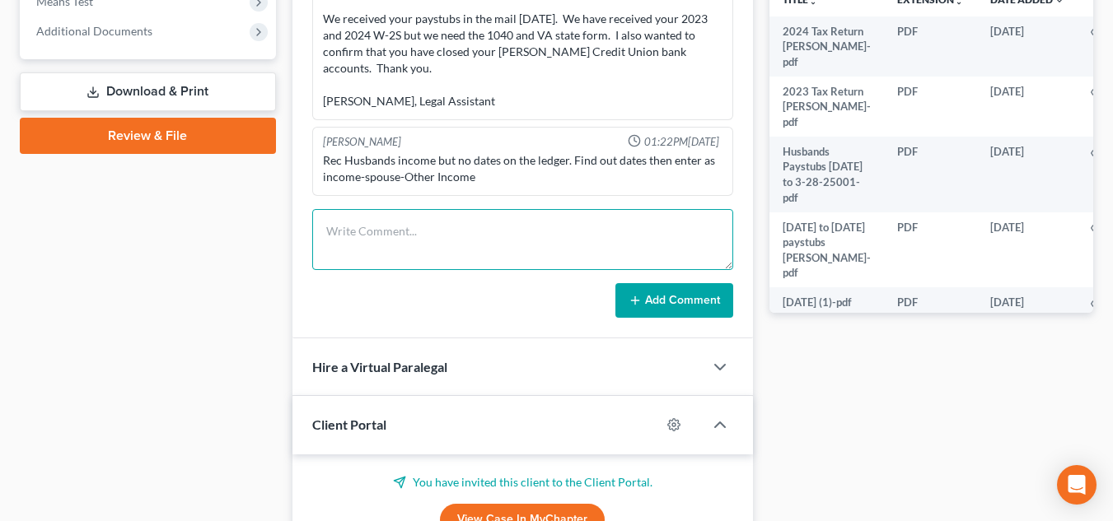
click at [454, 217] on textarea at bounding box center [522, 239] width 421 height 61
type textarea "received creditor letters from client - added to Sch F and saved to file."
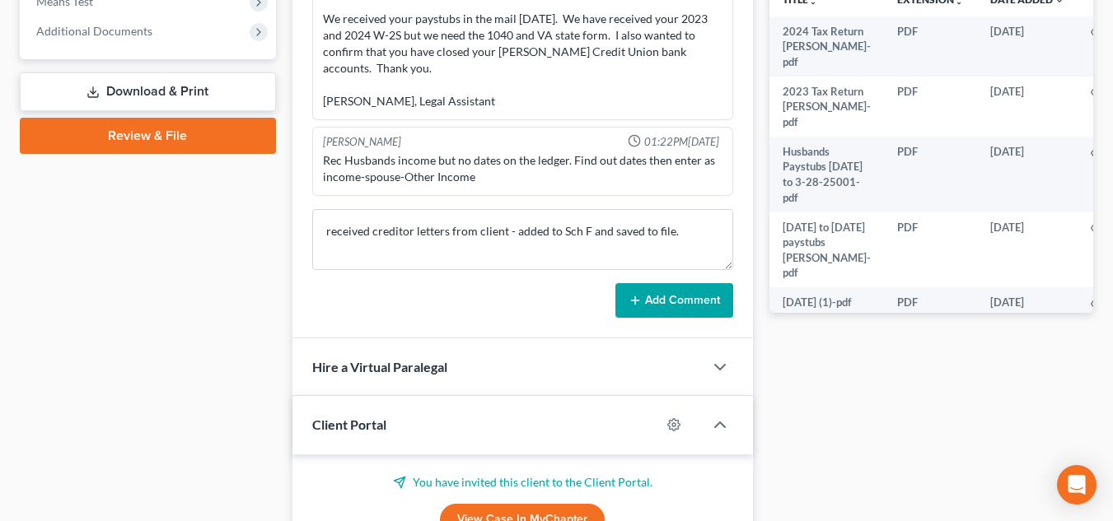
click at [666, 292] on button "Add Comment" at bounding box center [674, 300] width 118 height 35
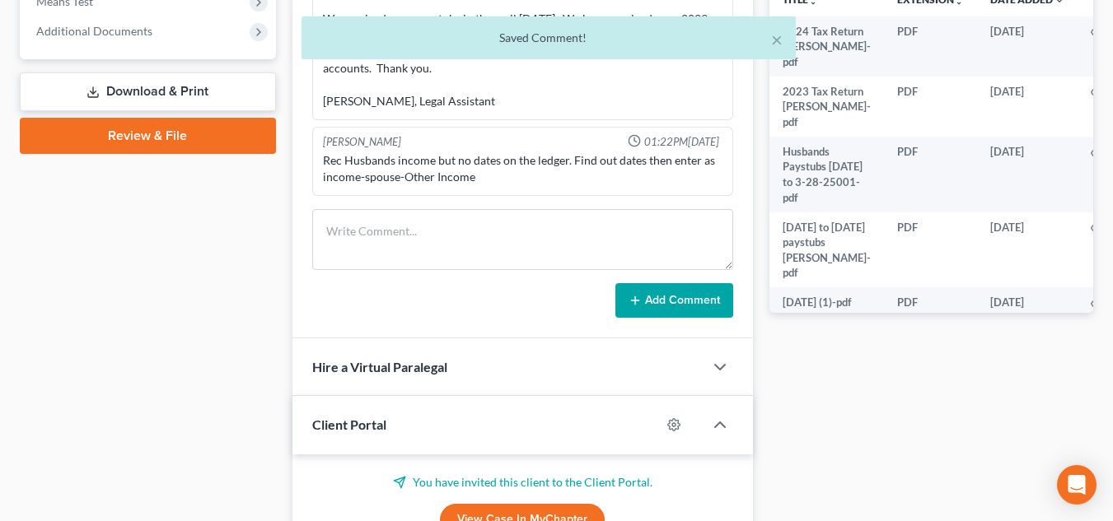
scroll to position [1274, 0]
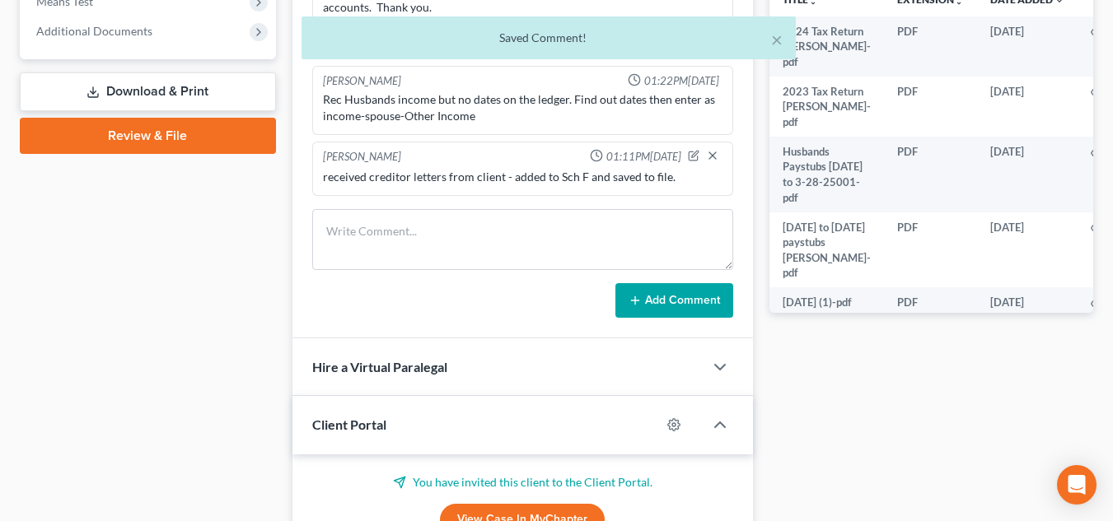
click at [161, 38] on div "× Saved Comment!" at bounding box center [548, 41] width 1113 height 51
drag, startPoint x: 774, startPoint y: 45, endPoint x: 758, endPoint y: 49, distance: 17.0
click at [775, 45] on button "×" at bounding box center [777, 40] width 12 height 20
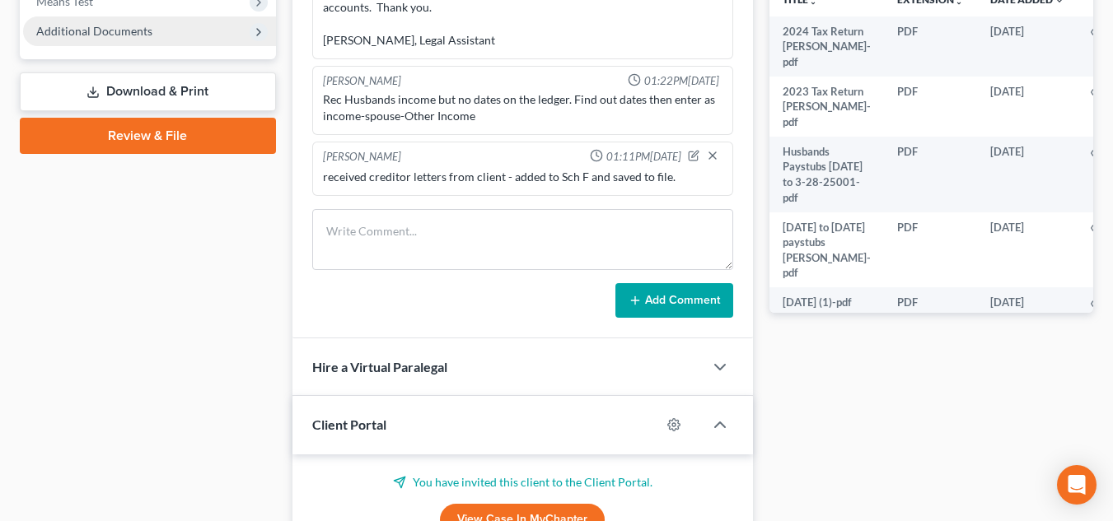
click at [269, 36] on span "Additional Documents" at bounding box center [149, 31] width 253 height 30
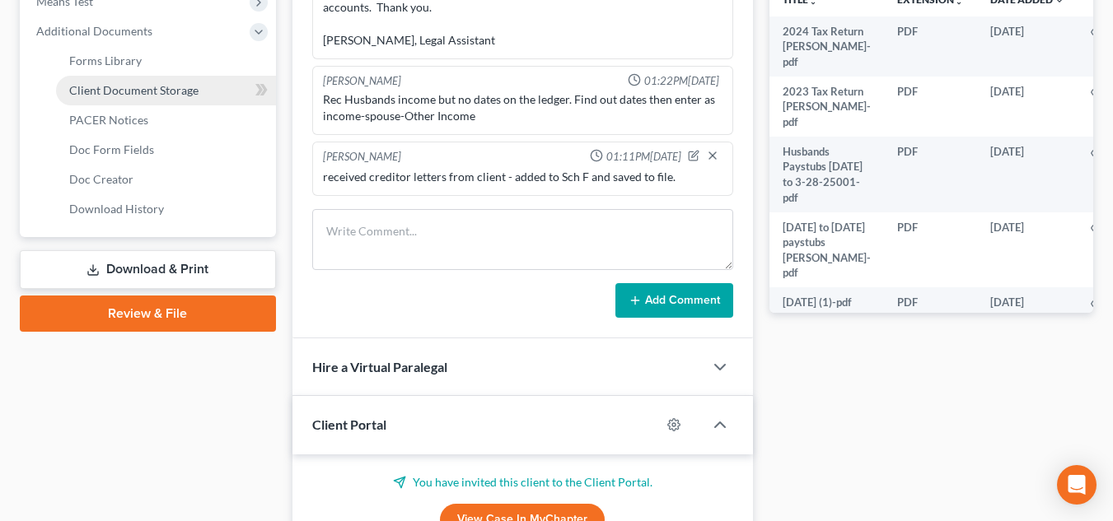
click at [172, 82] on link "Client Document Storage" at bounding box center [166, 91] width 220 height 30
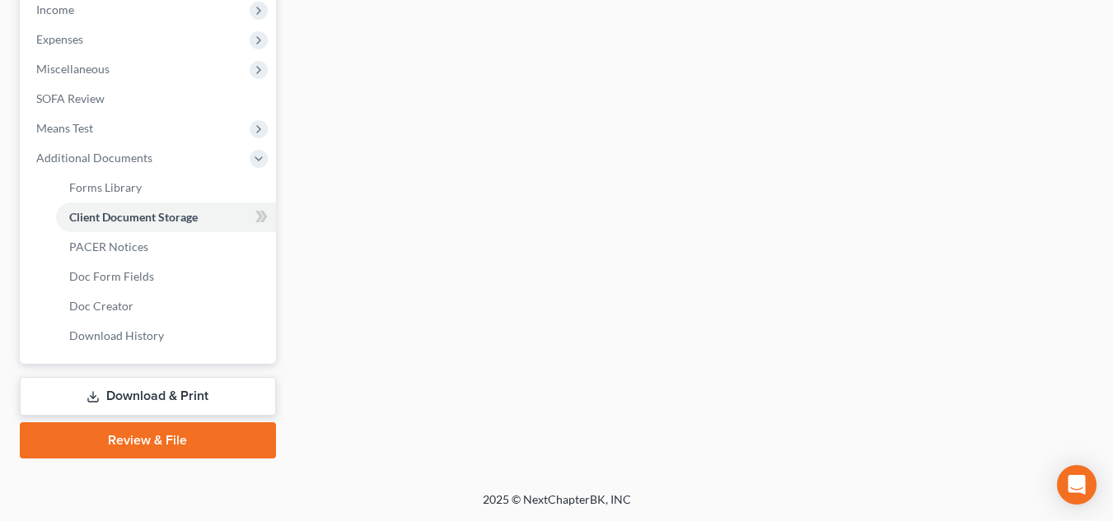
select select "0"
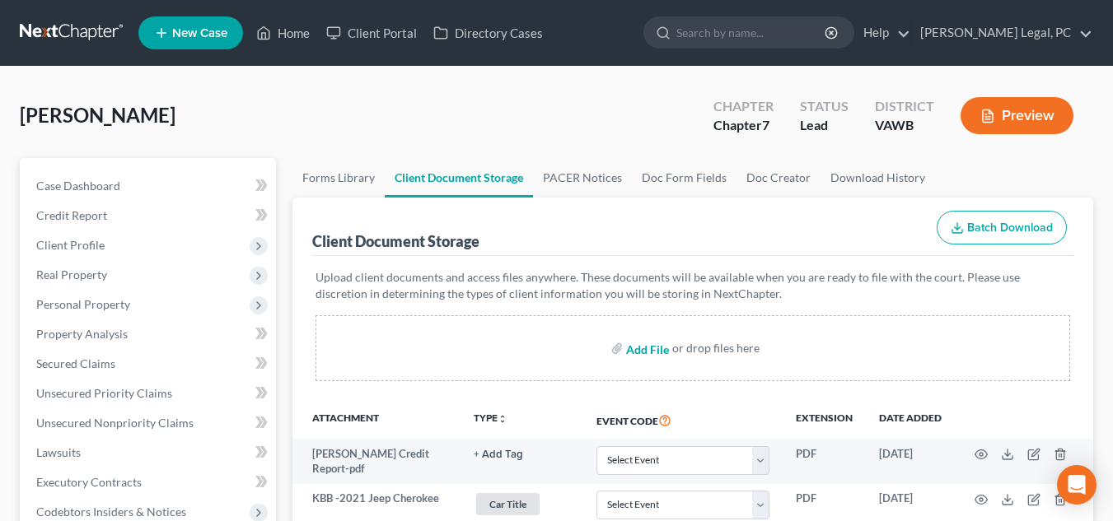
click at [650, 355] on input "file" at bounding box center [646, 349] width 40 height 30
type input "C:\fakepath\Concora letter.pdf"
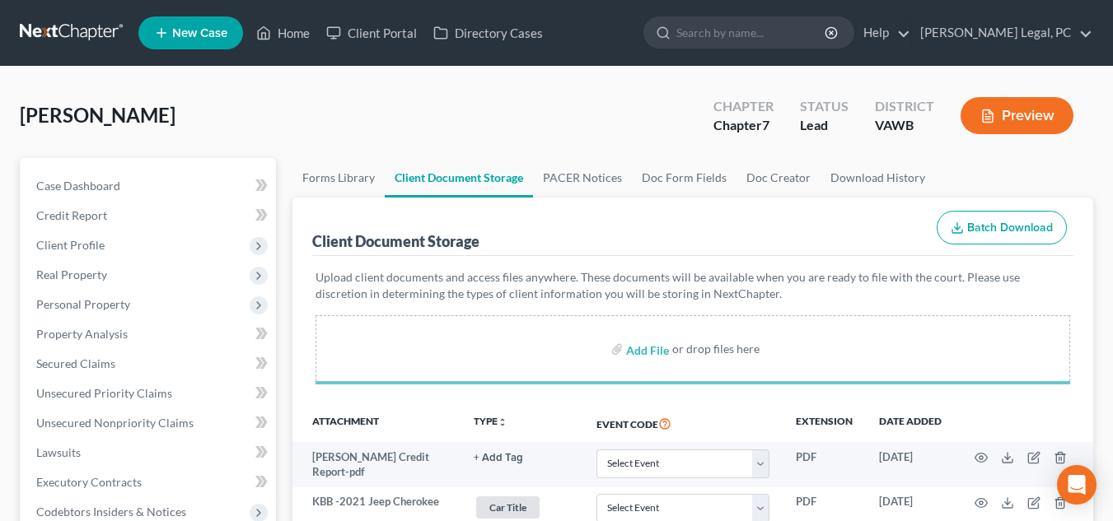
select select "0"
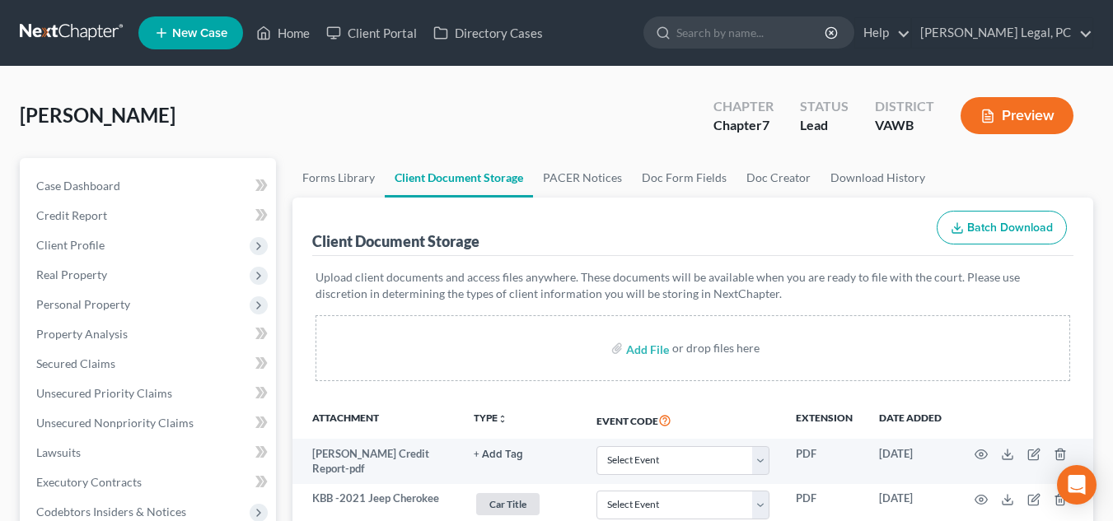
click at [91, 29] on link at bounding box center [72, 33] width 105 height 30
